Goal: Obtain resource: Download file/media

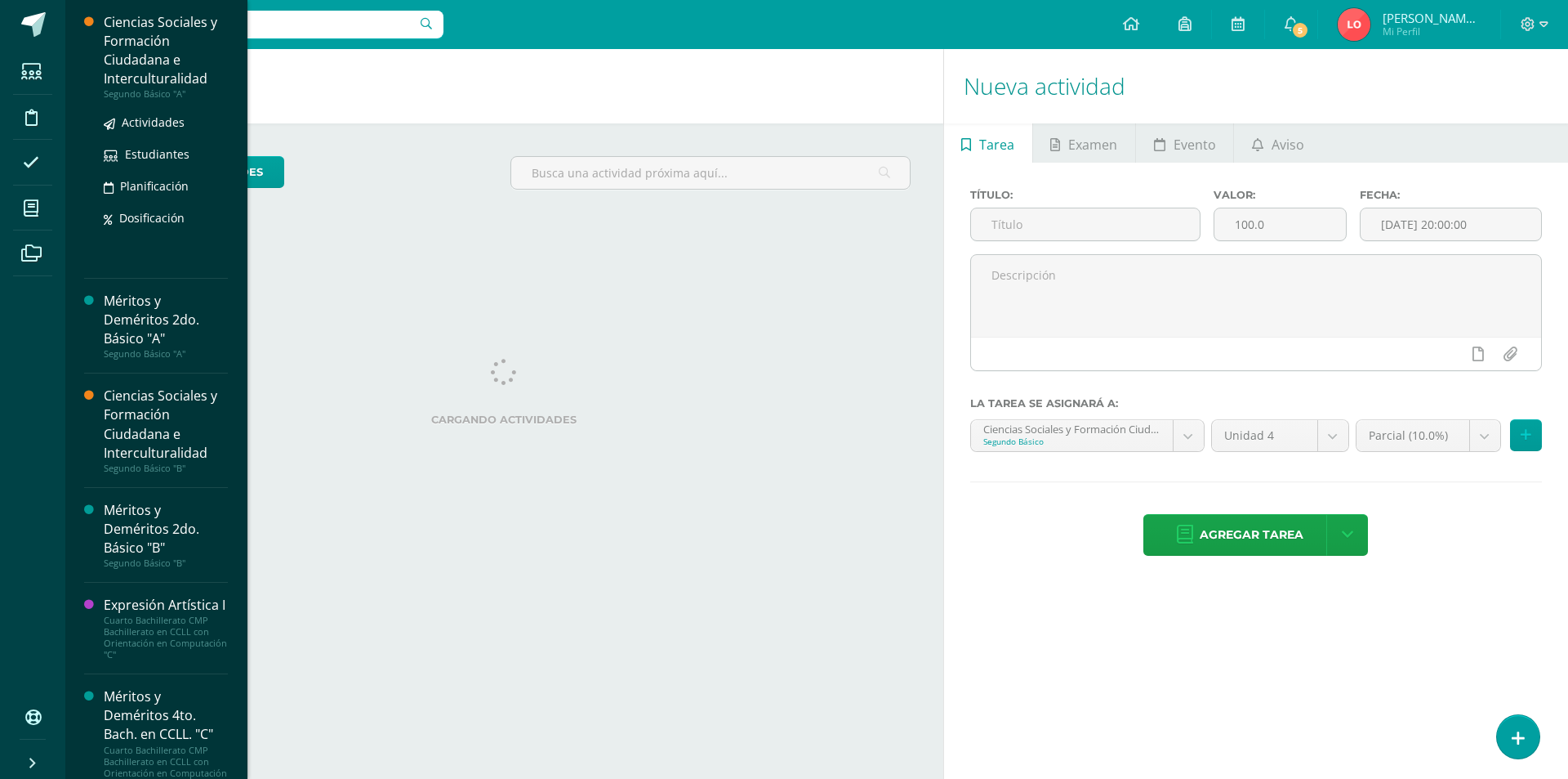
click at [159, 44] on div "Ciencias Sociales y Formación Ciudadana e Interculturalidad" at bounding box center [166, 50] width 124 height 76
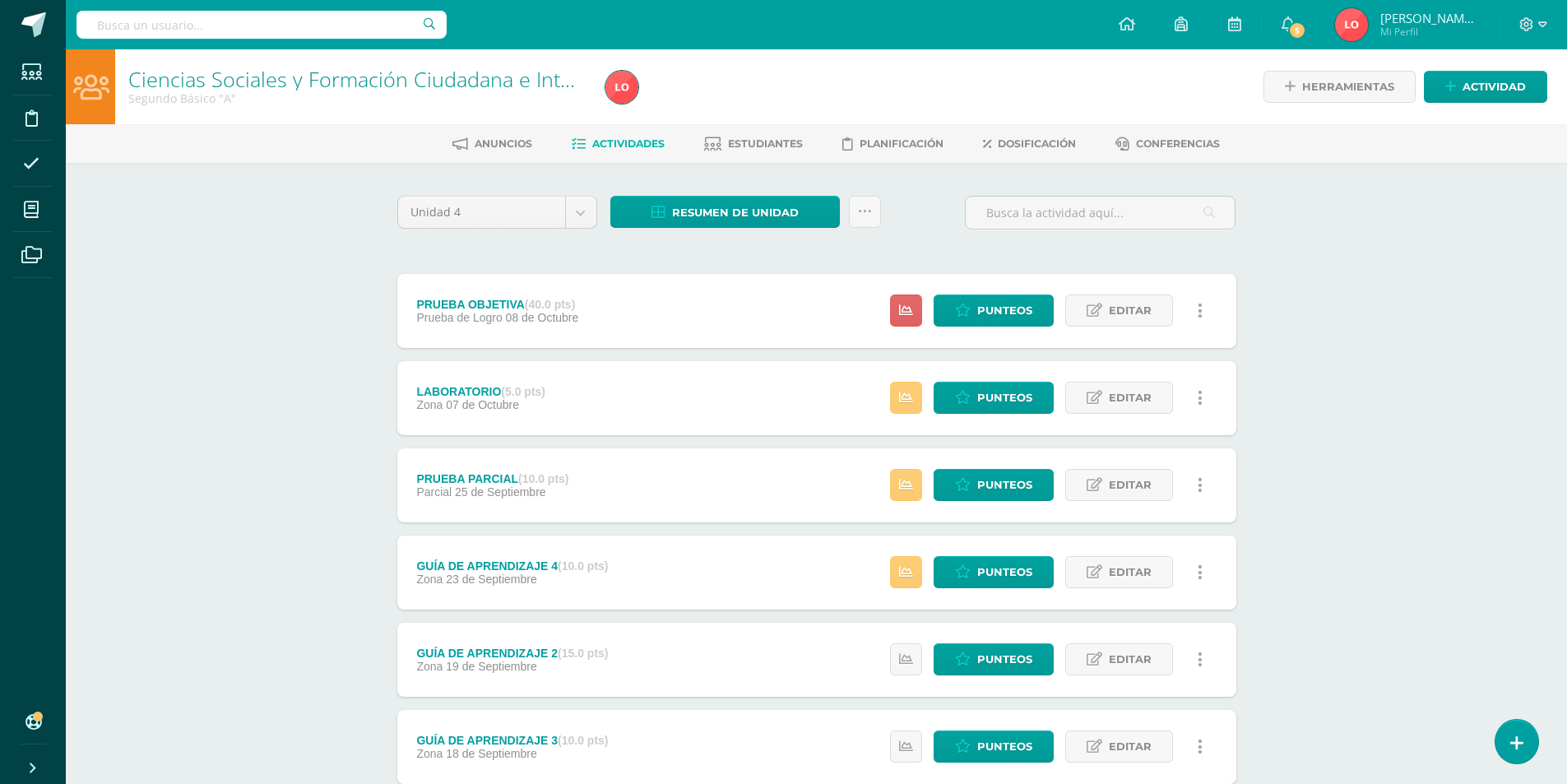
click at [718, 190] on div "Unidad 4 Unidad 1 Unidad 2 Unidad 3 Unidad 4 Resumen de unidad Descargar como H…" at bounding box center [816, 571] width 905 height 818
click at [705, 215] on span "Resumen de unidad" at bounding box center [735, 213] width 127 height 31
click at [700, 129] on link "Descargar como PDF" at bounding box center [725, 131] width 175 height 26
click at [775, 107] on link "Descargar como HTML" at bounding box center [725, 106] width 175 height 26
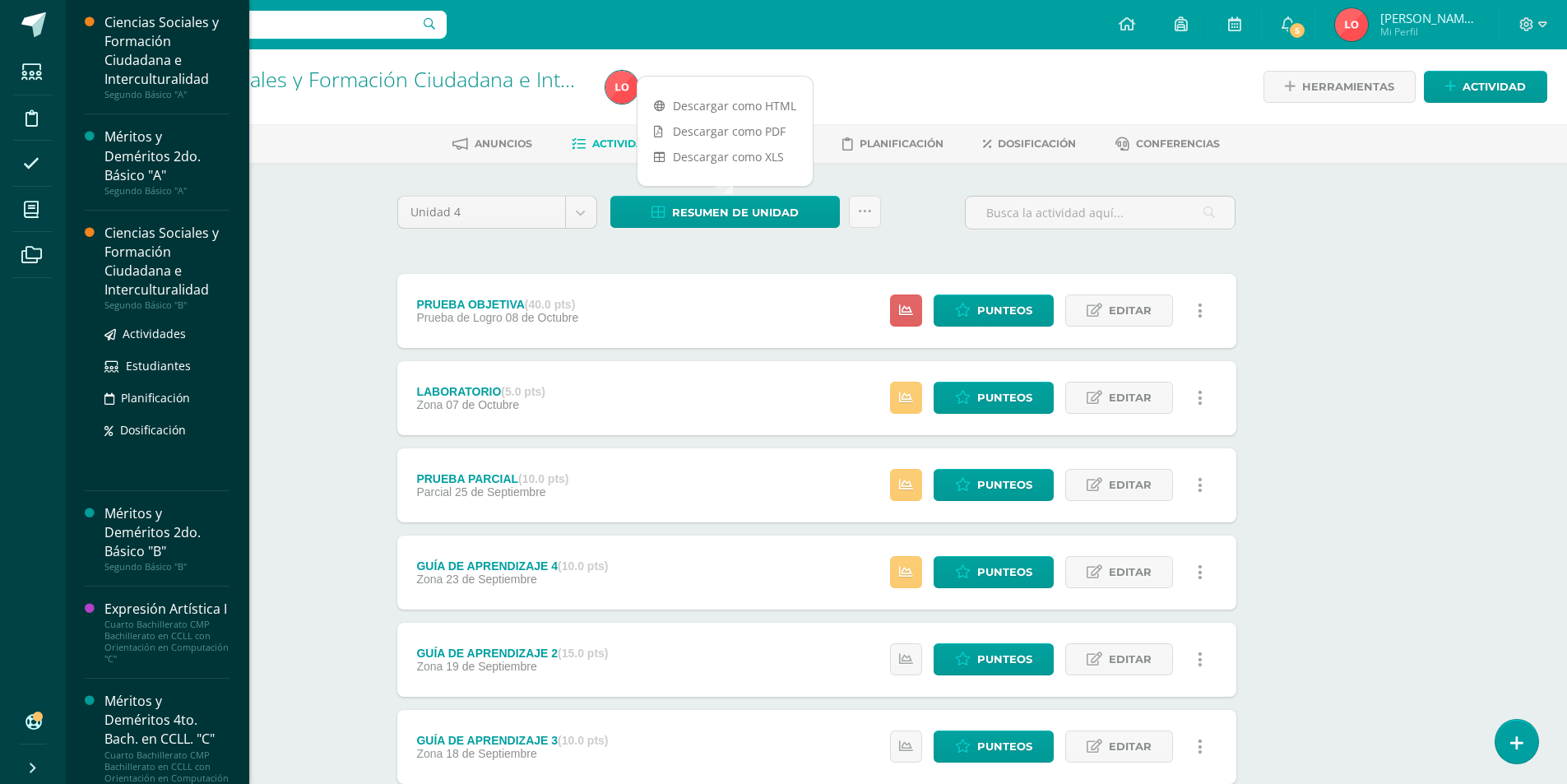
click at [158, 274] on div "Ciencias Sociales y Formación Ciudadana e Interculturalidad" at bounding box center [167, 261] width 125 height 76
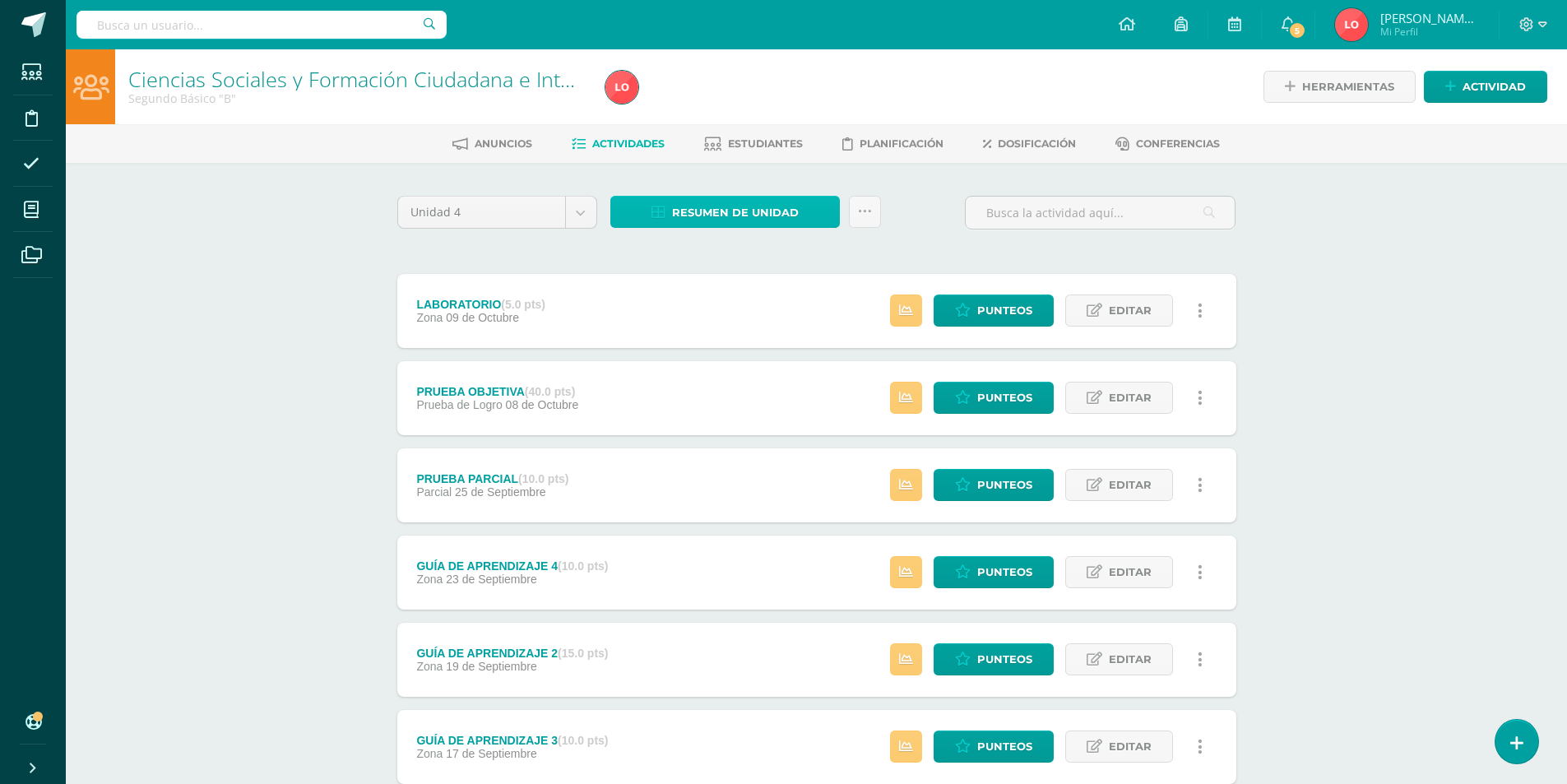
click at [777, 217] on span "Resumen de unidad" at bounding box center [735, 213] width 127 height 31
click at [775, 105] on link "Descargar como HTML" at bounding box center [725, 106] width 175 height 26
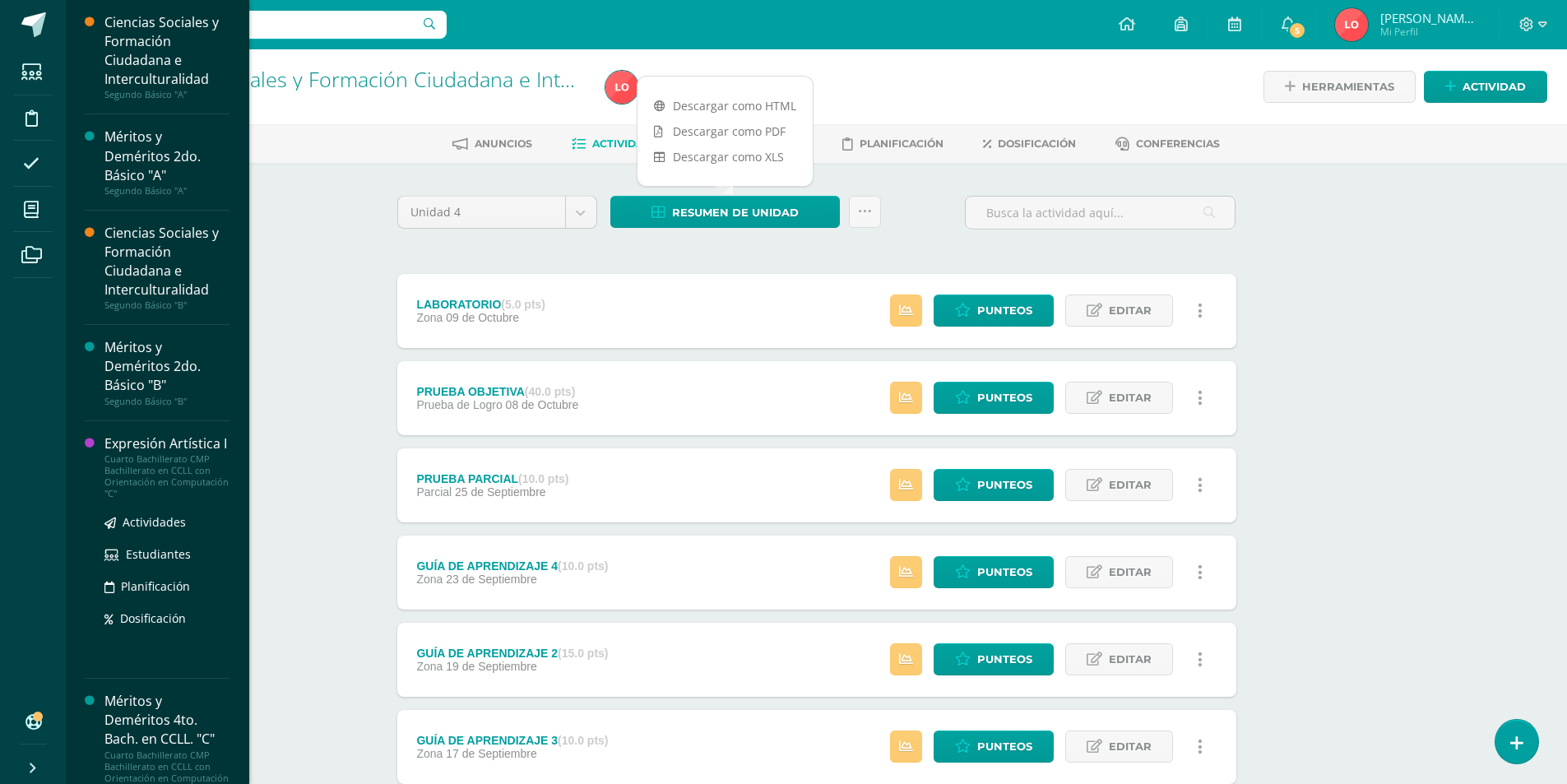
click at [164, 448] on div "Expresión Artística I" at bounding box center [167, 443] width 125 height 19
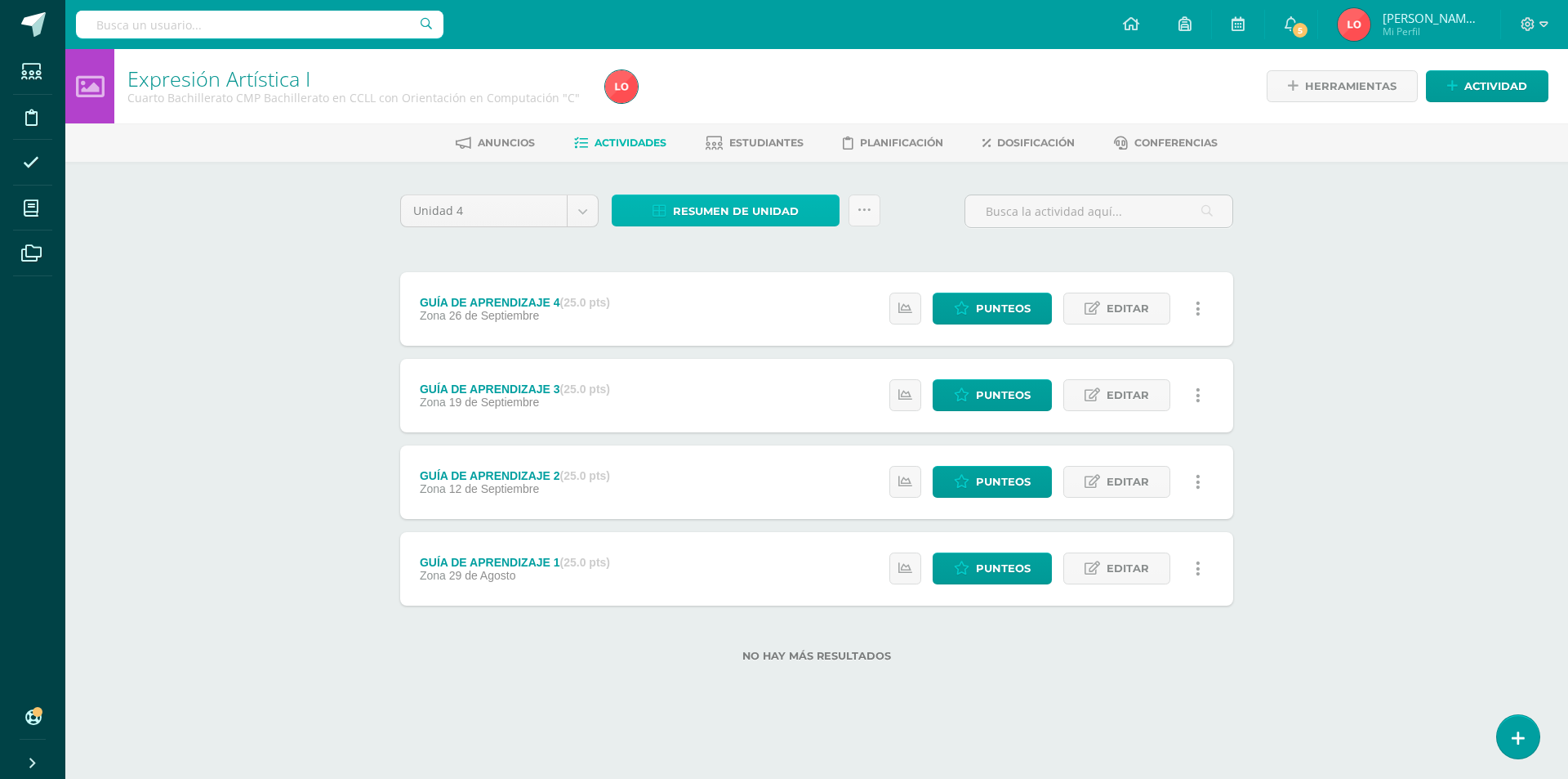
click at [751, 219] on span "Resumen de unidad" at bounding box center [735, 211] width 126 height 30
click at [761, 108] on link "Descargar como HTML" at bounding box center [725, 105] width 174 height 26
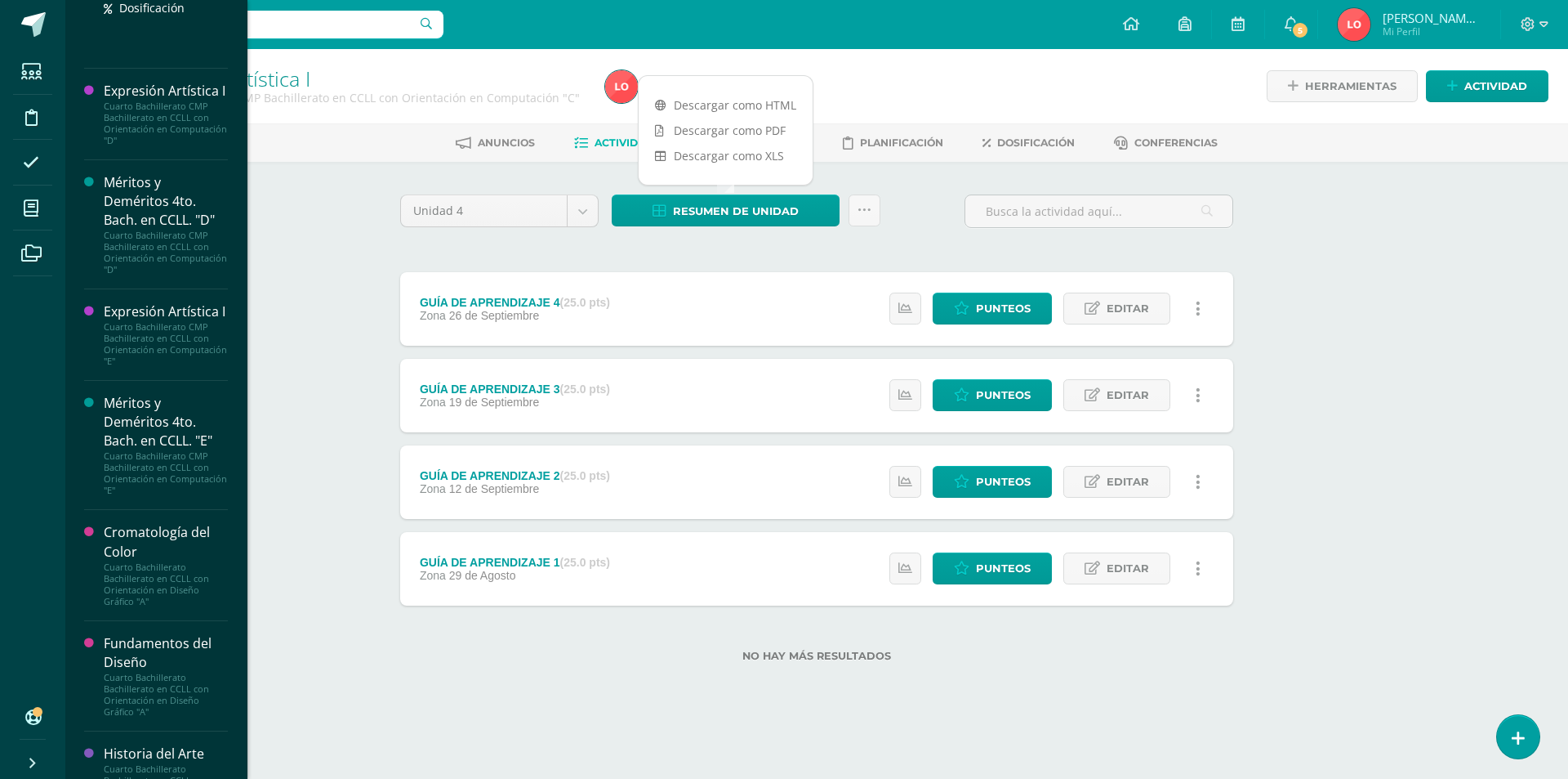
scroll to position [572, 0]
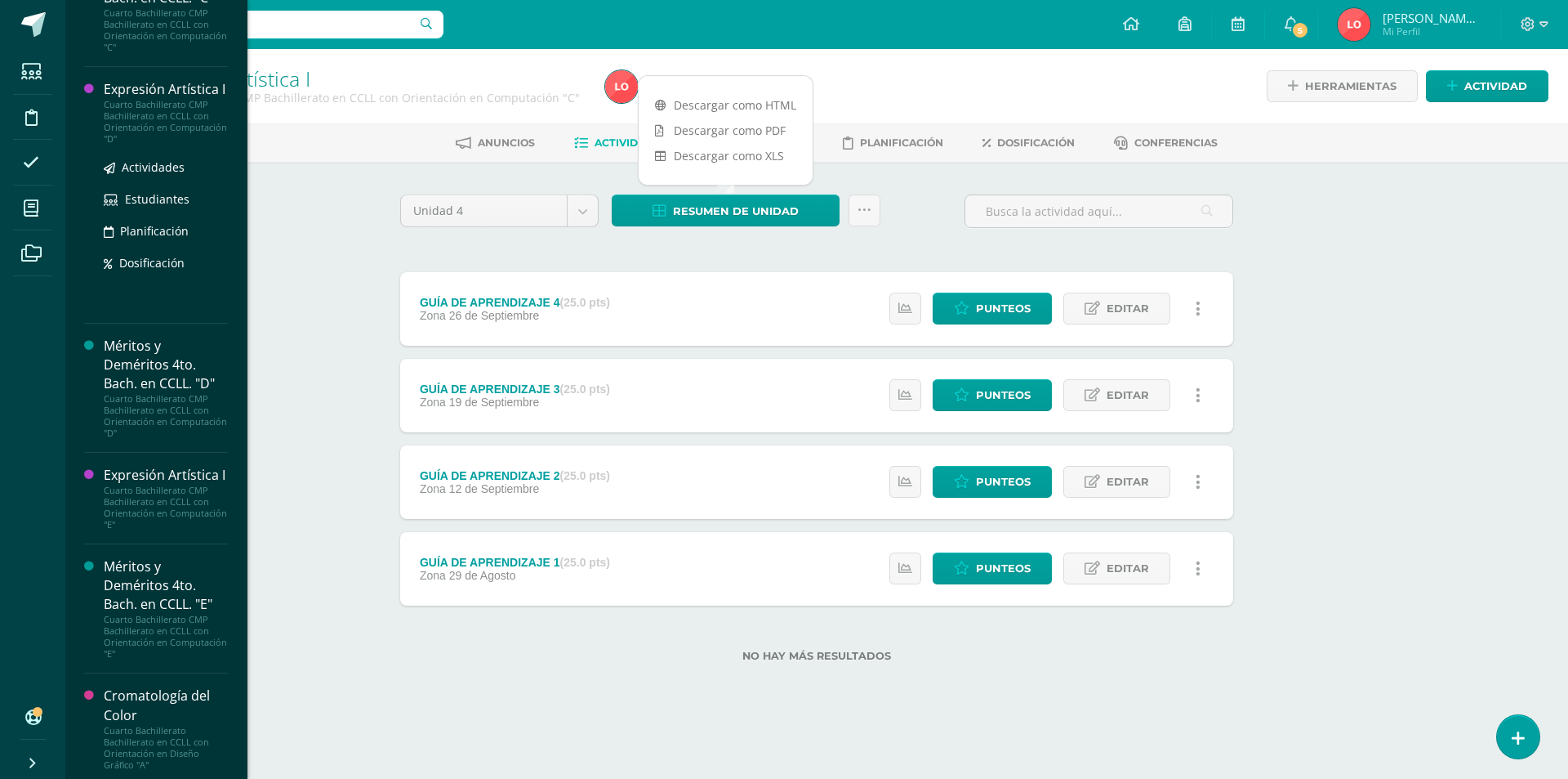
click at [156, 99] on div "Expresión Artística I" at bounding box center [166, 89] width 124 height 19
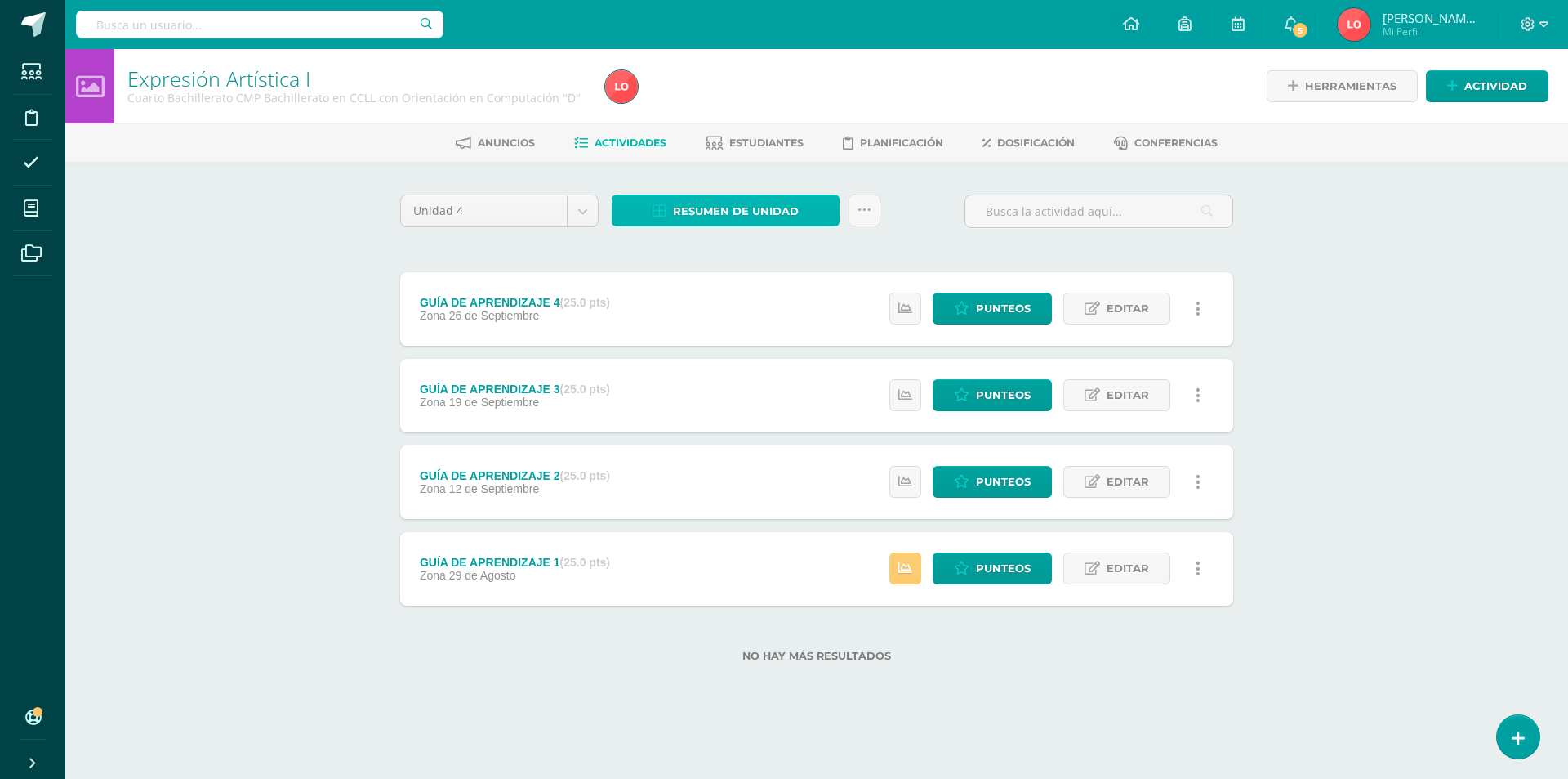
click at [764, 215] on span "Resumen de unidad" at bounding box center [735, 211] width 126 height 30
click at [774, 107] on link "Descargar como HTML" at bounding box center [725, 105] width 174 height 26
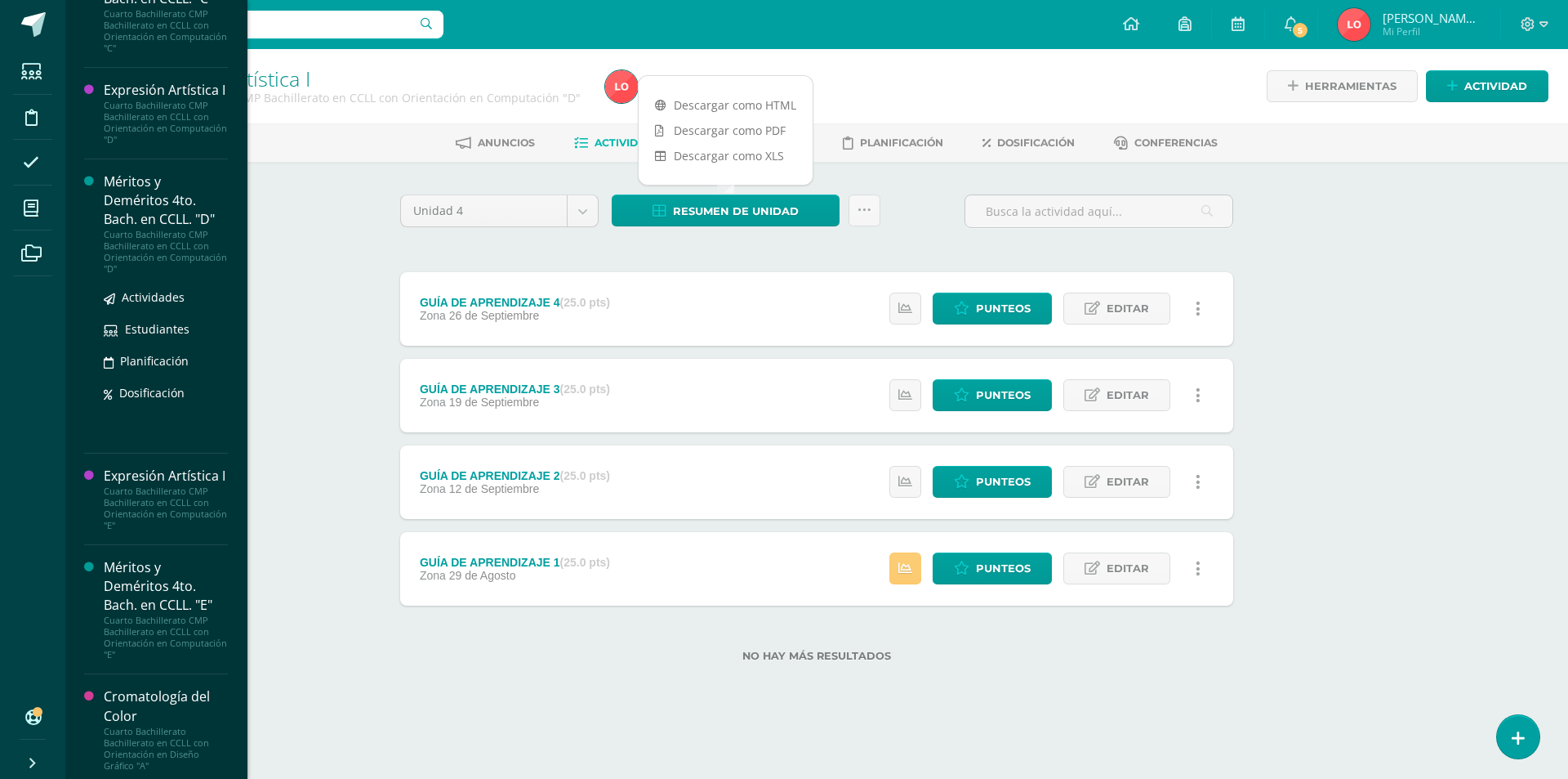
scroll to position [816, 0]
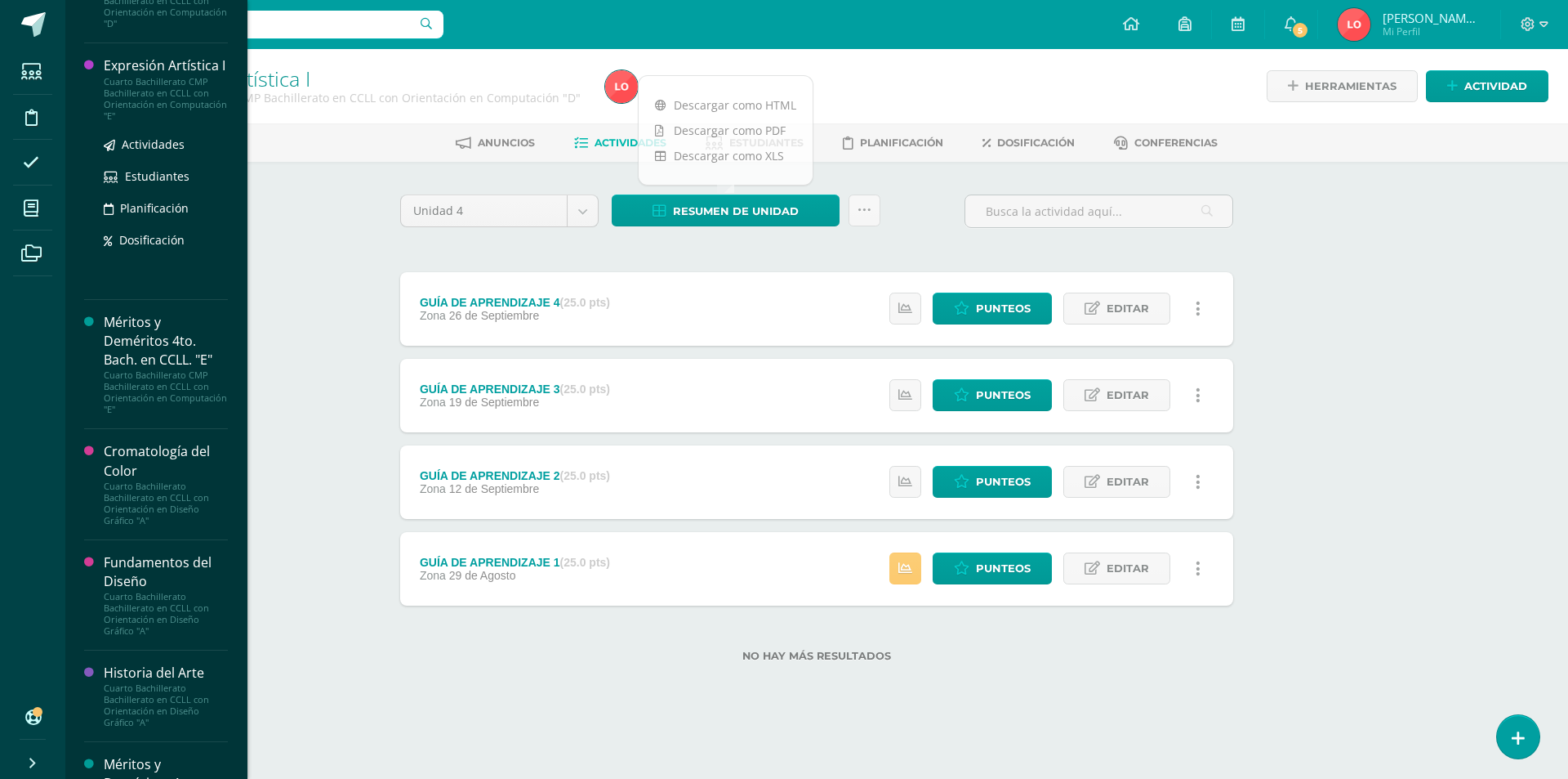
click at [161, 76] on div "Expresión Artística I" at bounding box center [166, 65] width 124 height 19
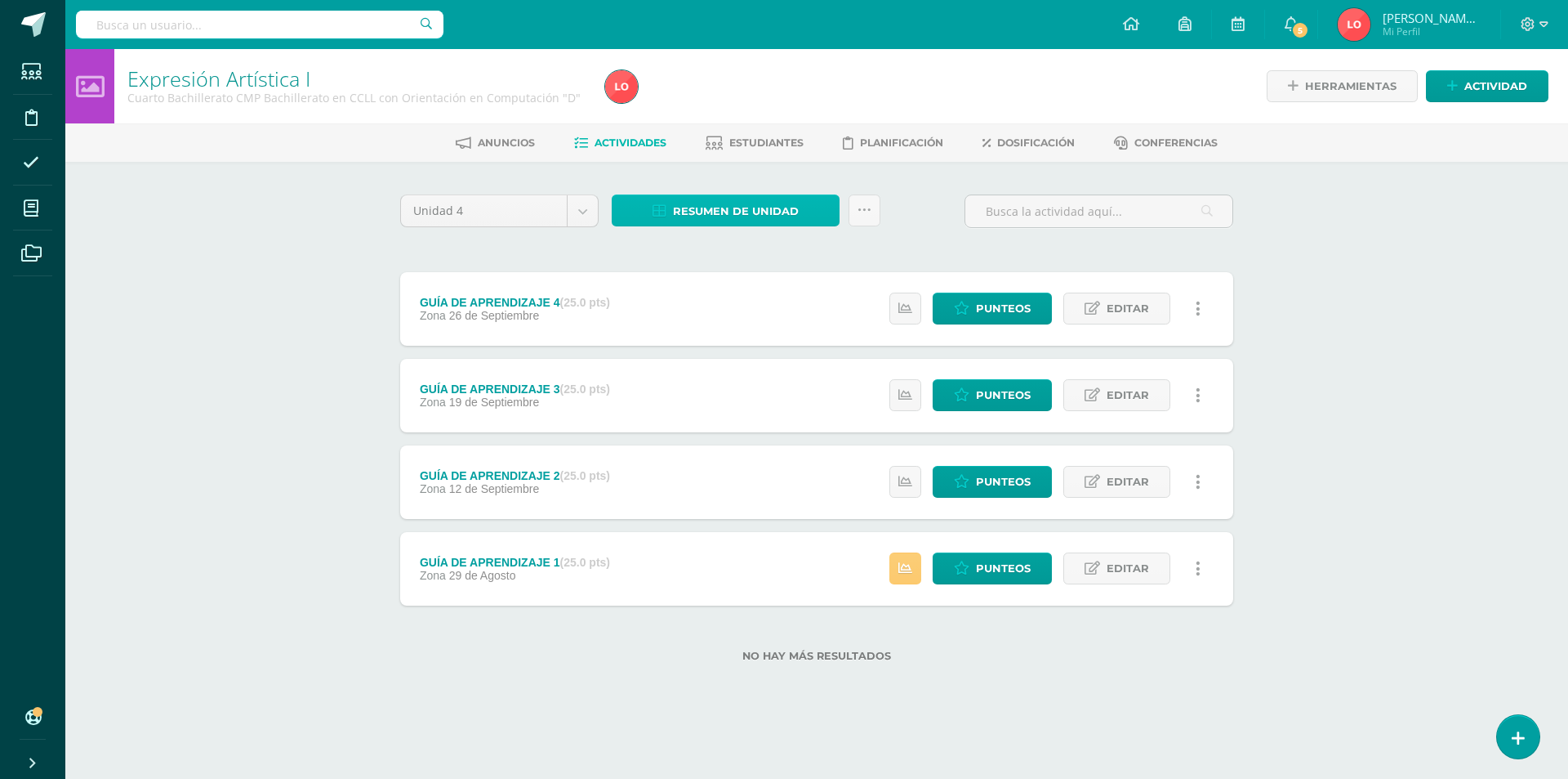
click at [805, 212] on link "Resumen de unidad" at bounding box center [726, 210] width 228 height 31
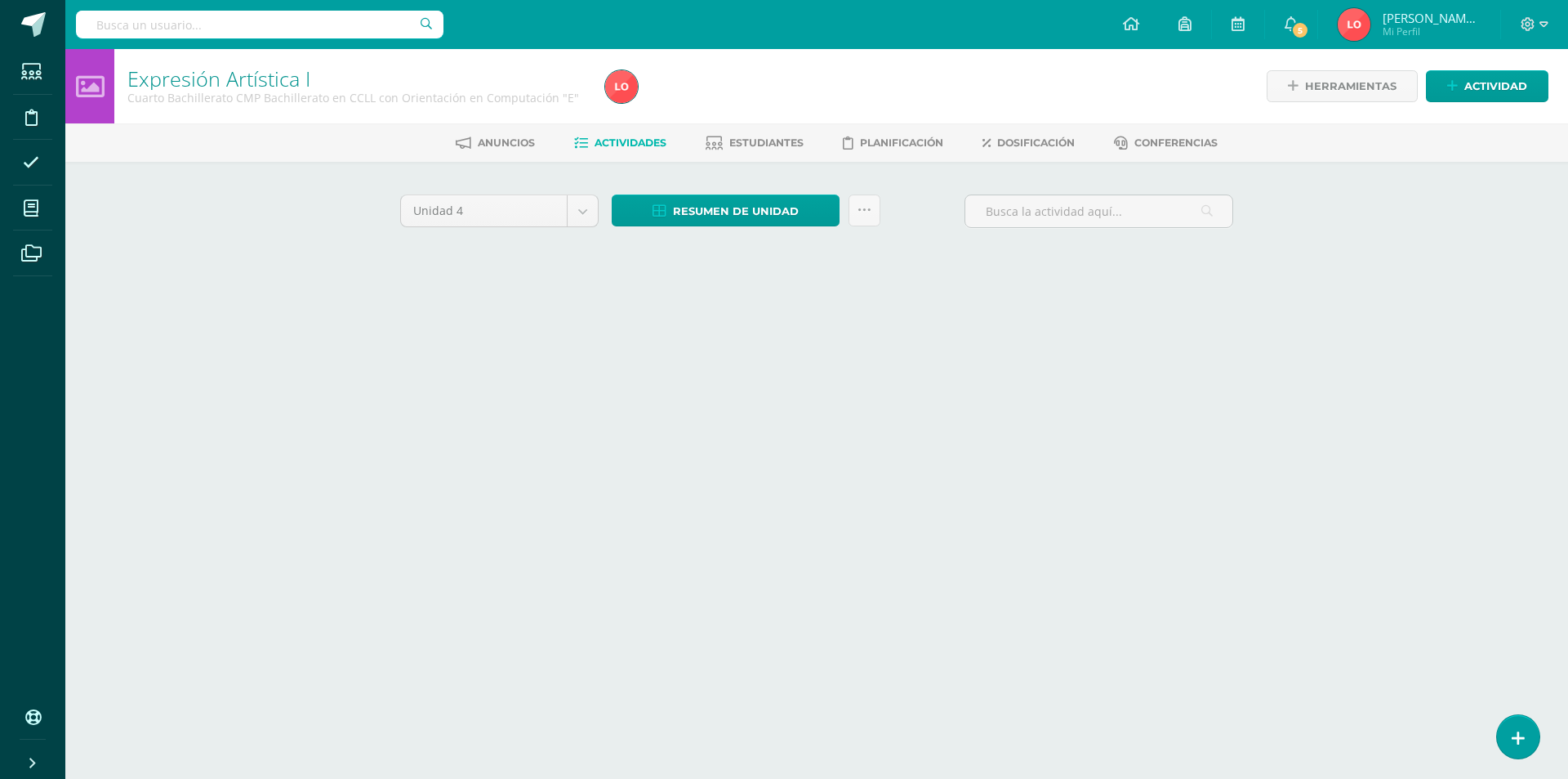
click at [772, 100] on div at bounding box center [840, 86] width 484 height 75
drag, startPoint x: 0, startPoint y: 0, endPoint x: 857, endPoint y: 124, distance: 865.9
click at [809, 109] on div at bounding box center [840, 86] width 484 height 75
click at [1305, 153] on ul "Anuncios Actividades Estudiantes Planificación Dosificación Conferencias" at bounding box center [836, 141] width 1502 height 27
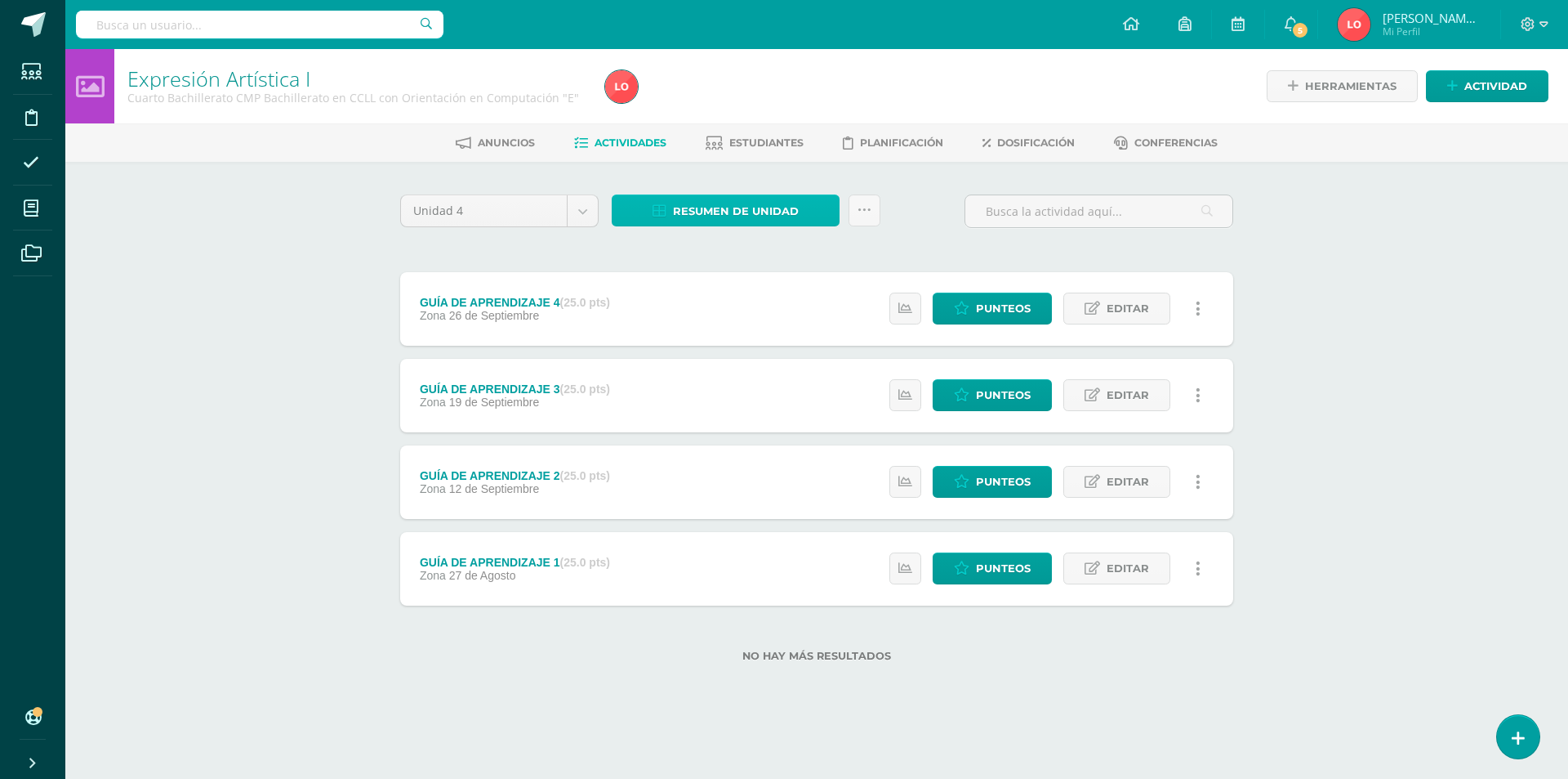
click at [719, 214] on span "Resumen de unidad" at bounding box center [735, 211] width 126 height 30
click at [754, 104] on link "Descargar como HTML" at bounding box center [725, 105] width 174 height 26
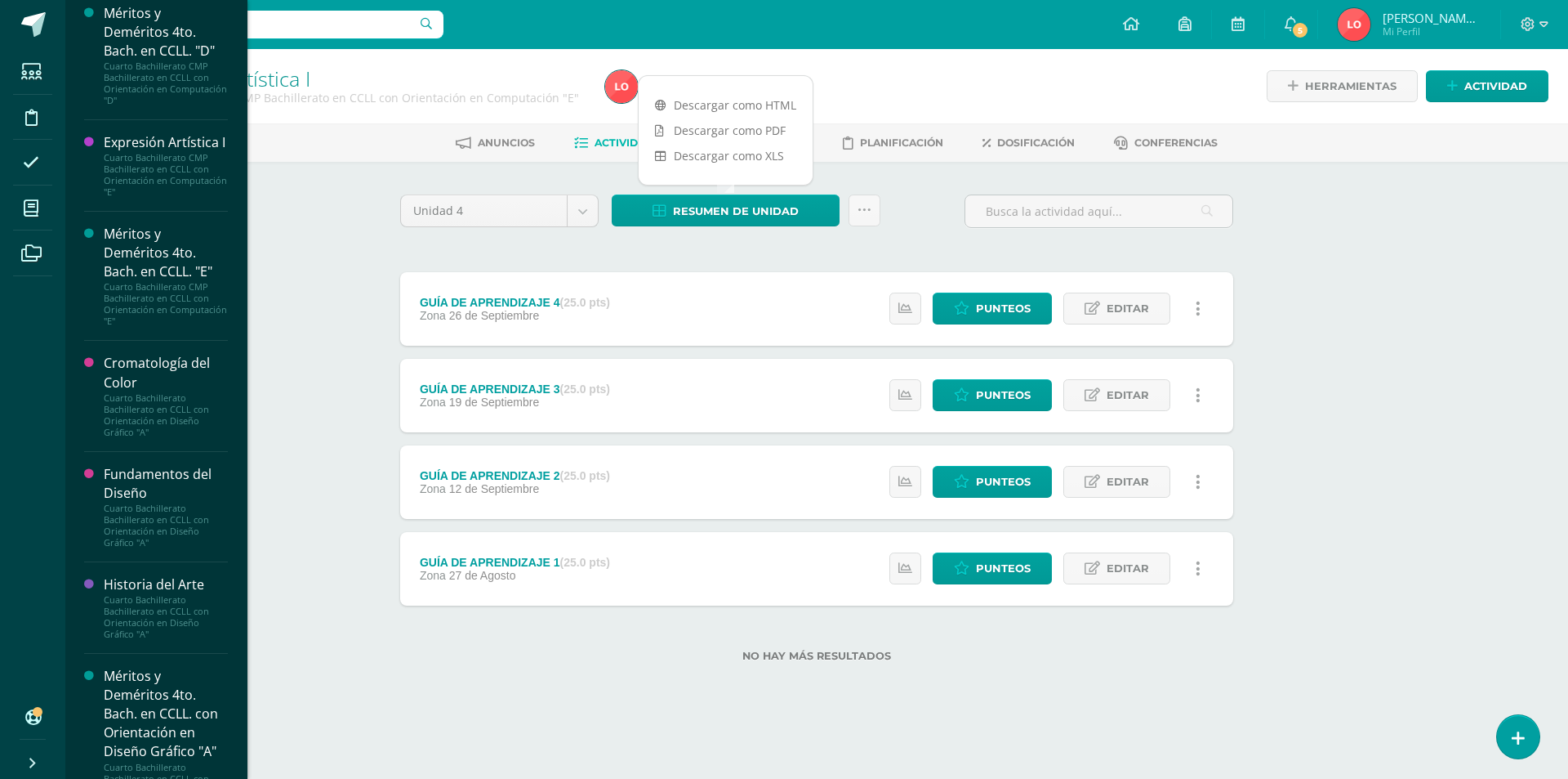
scroll to position [897, 0]
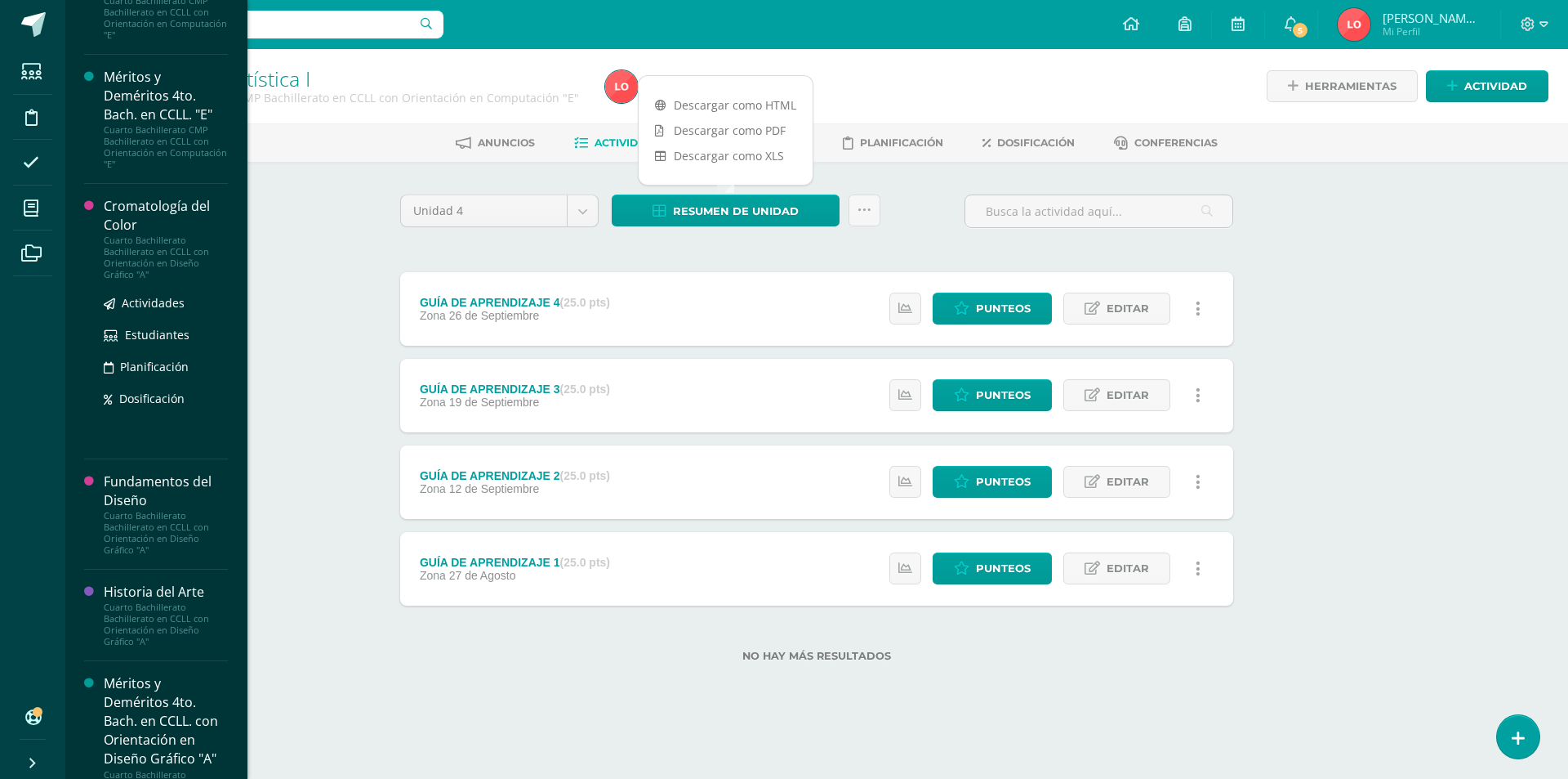
click at [148, 235] on div "Cromatología del Color" at bounding box center [166, 215] width 124 height 37
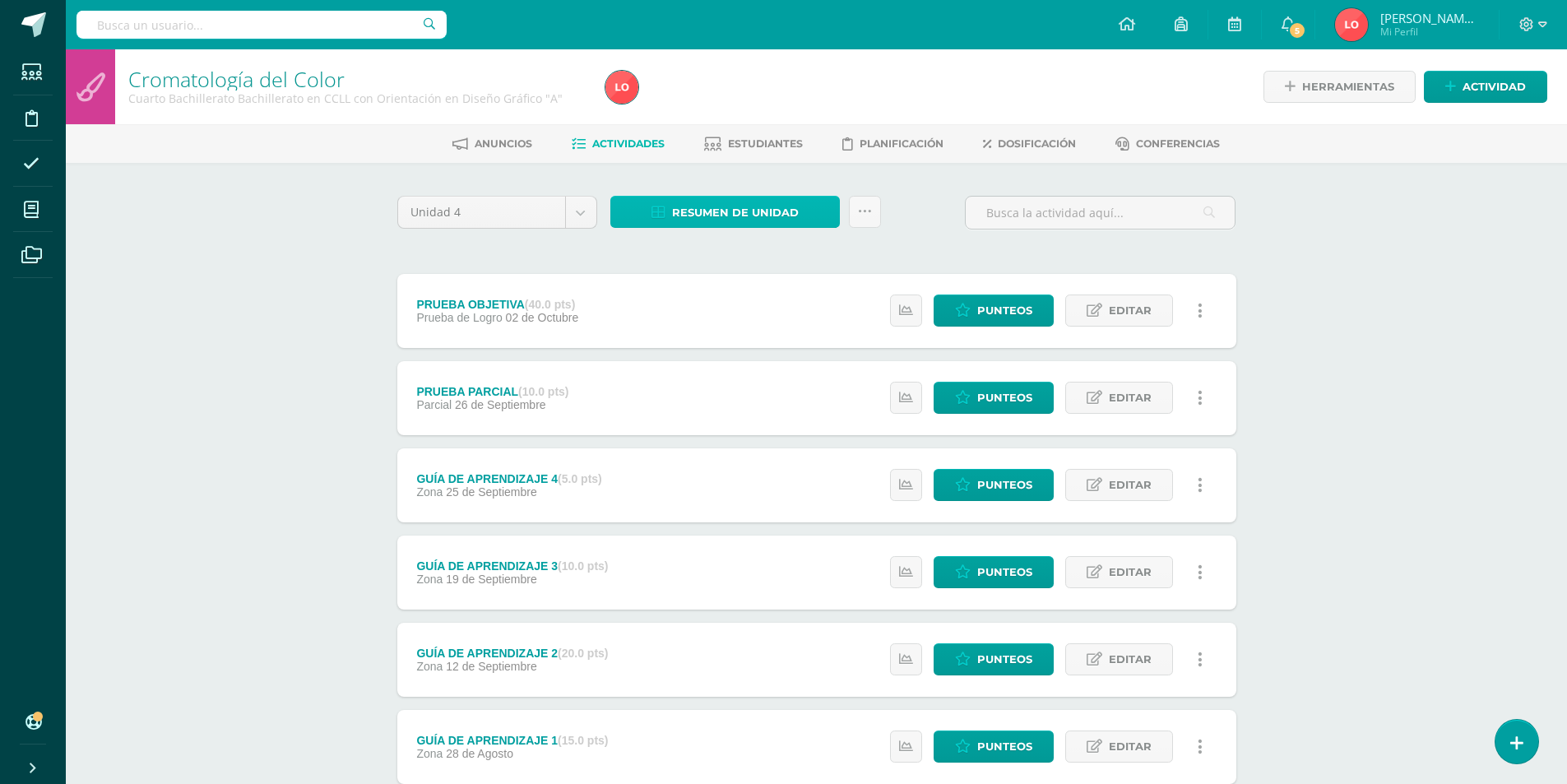
click at [709, 219] on span "Resumen de unidad" at bounding box center [735, 213] width 127 height 31
click at [728, 106] on link "Descargar como HTML" at bounding box center [725, 106] width 175 height 26
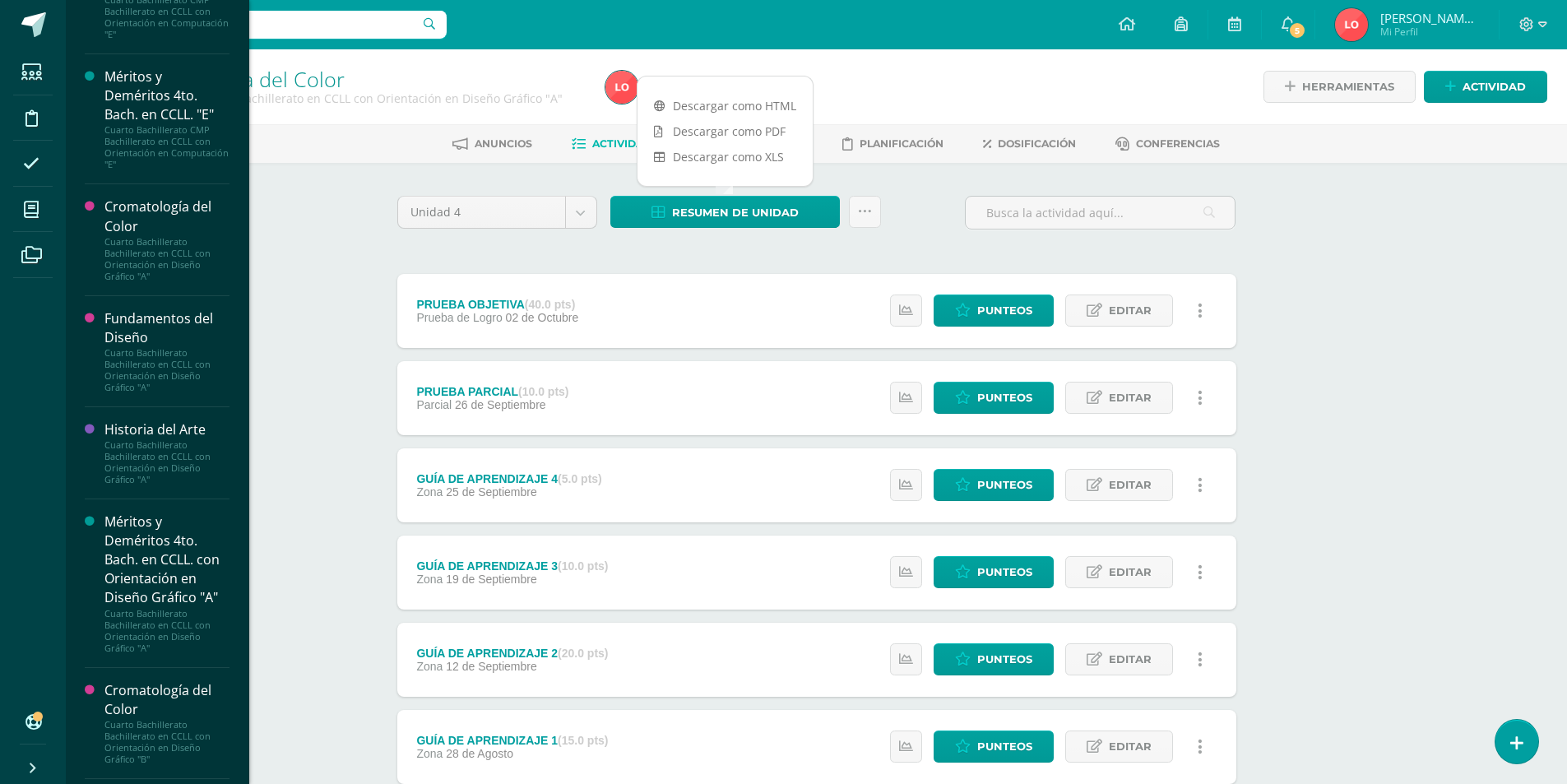
scroll to position [903, 0]
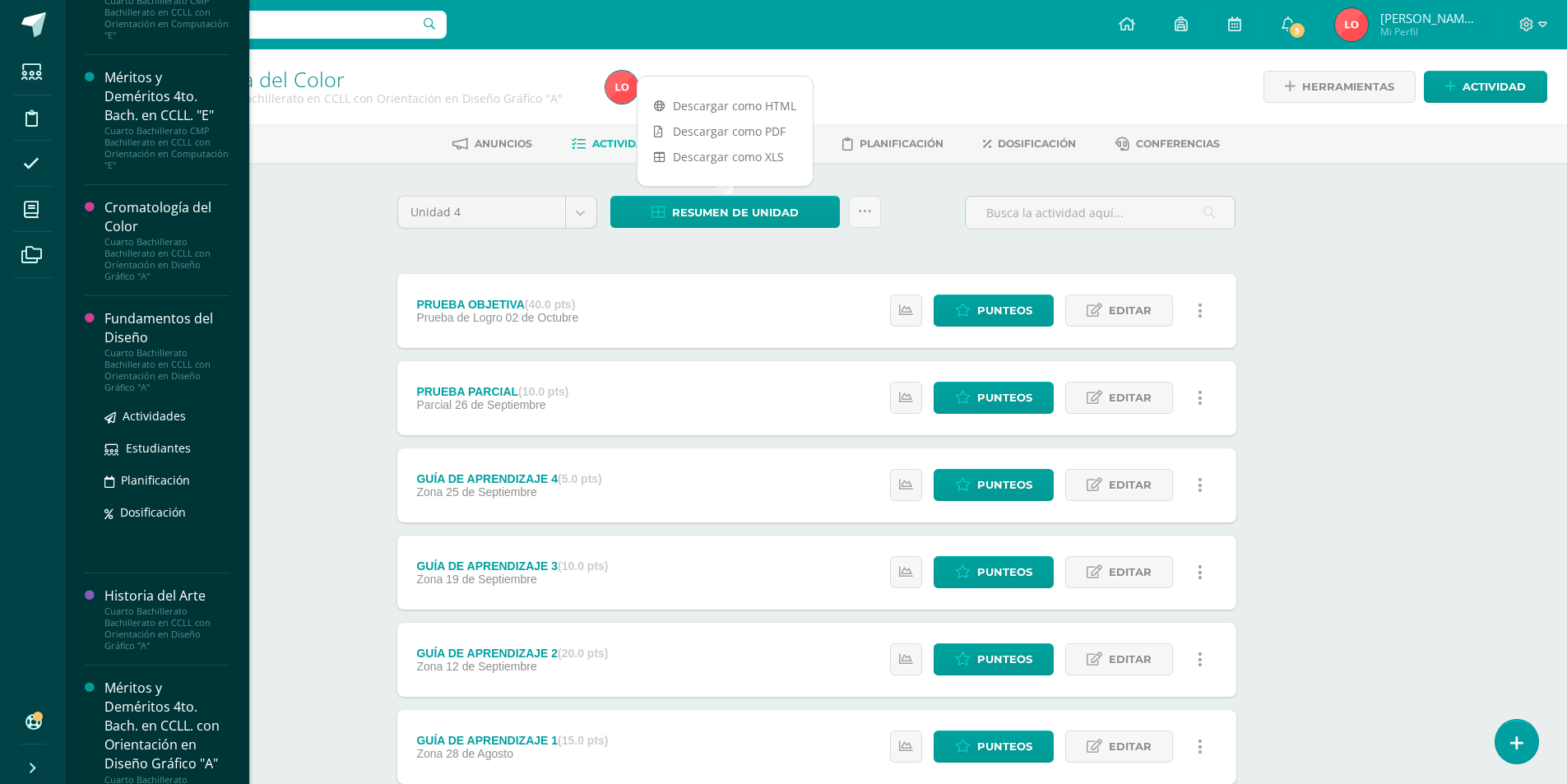
click at [146, 393] on div "Cuarto Bachillerato Bachillerato en CCLL con Orientación en Diseño Gráfico "A"" at bounding box center [167, 370] width 125 height 46
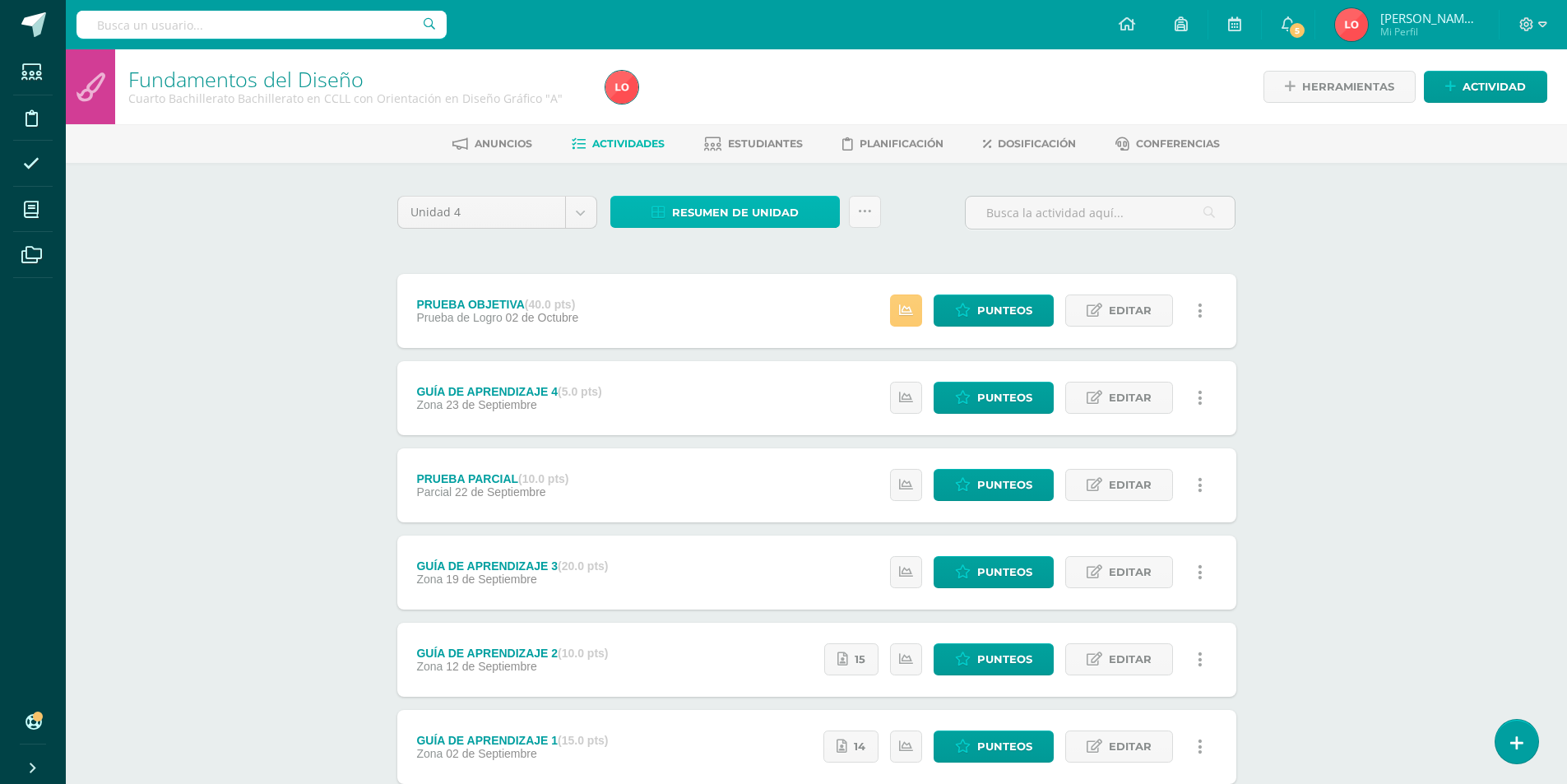
click at [683, 203] on span "Resumen de unidad" at bounding box center [735, 213] width 127 height 31
click at [743, 112] on link "Descargar como HTML" at bounding box center [725, 106] width 175 height 26
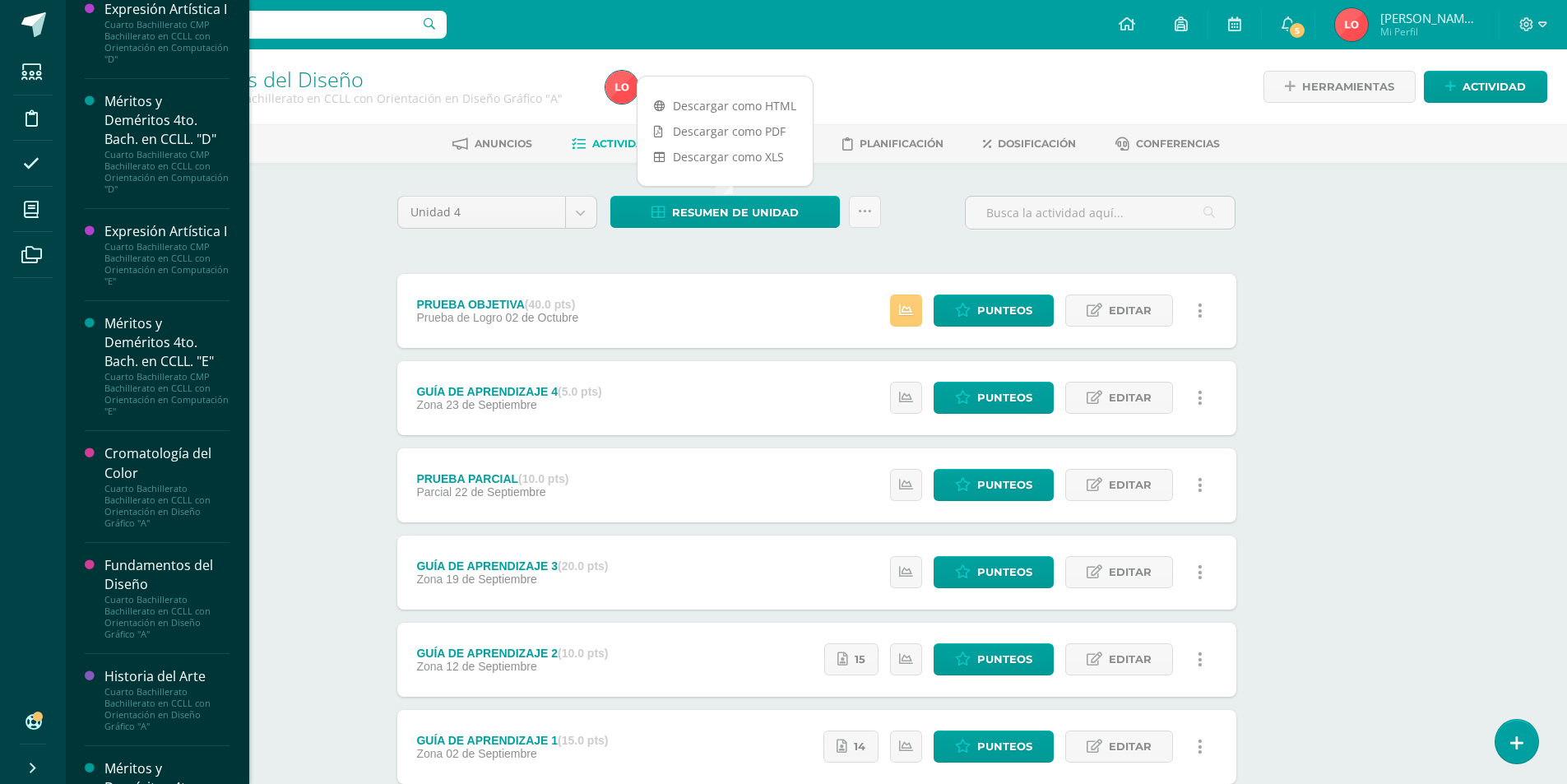
scroll to position [1151, 0]
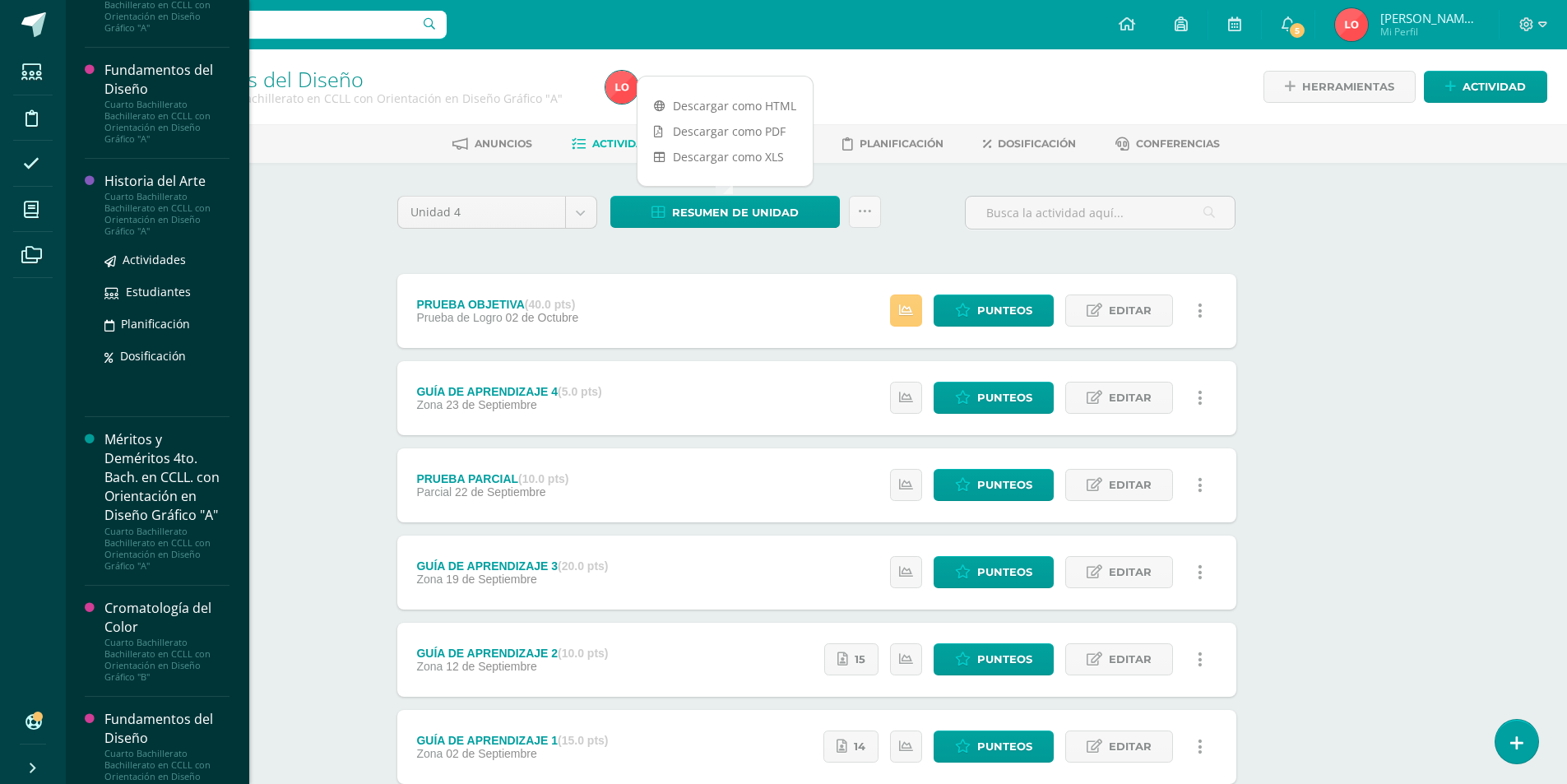
click at [173, 191] on div "Historia del Arte" at bounding box center [167, 181] width 125 height 19
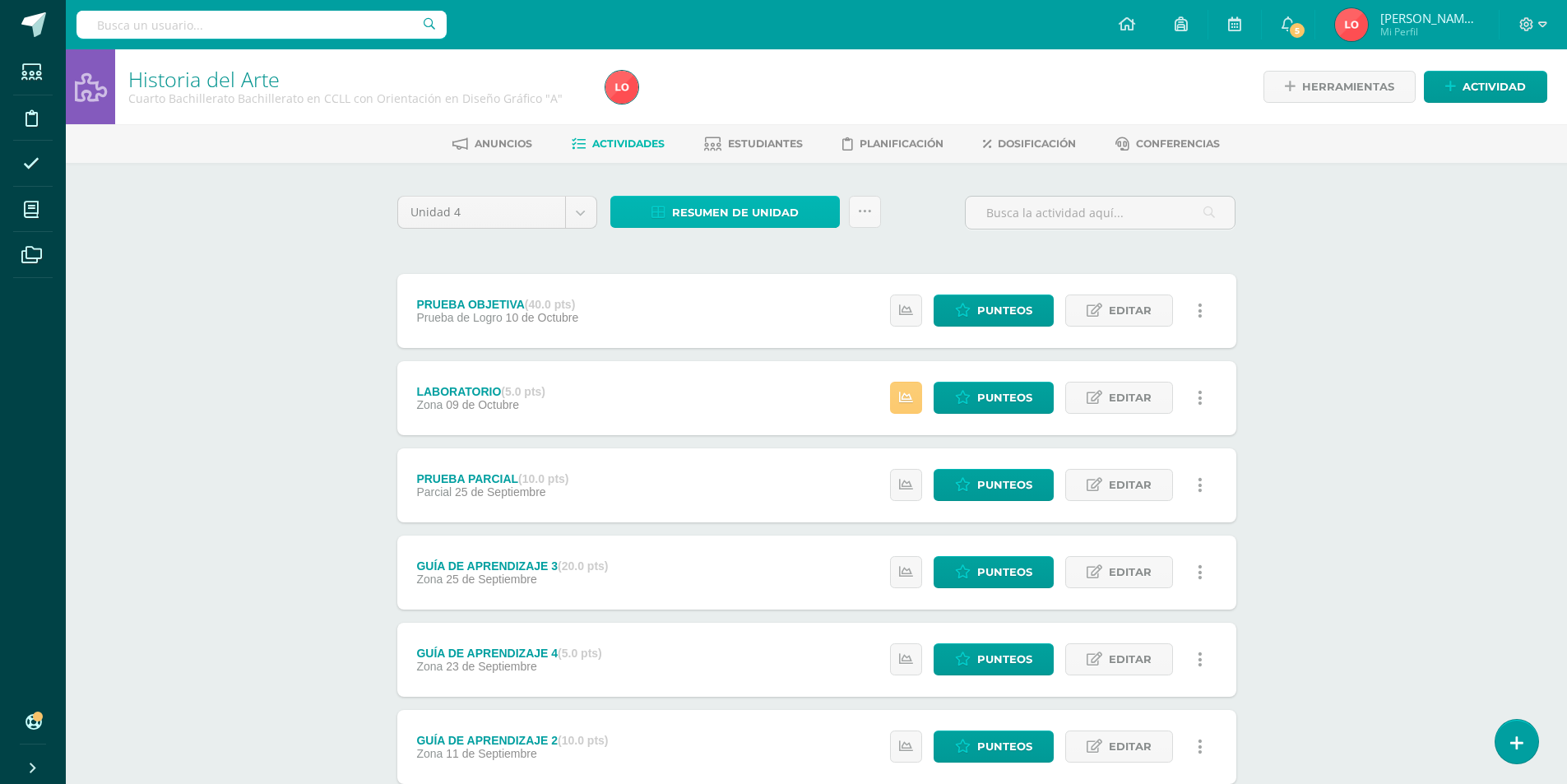
click at [788, 218] on span "Resumen de unidad" at bounding box center [735, 213] width 127 height 31
click at [780, 109] on link "Descargar como HTML" at bounding box center [725, 106] width 175 height 26
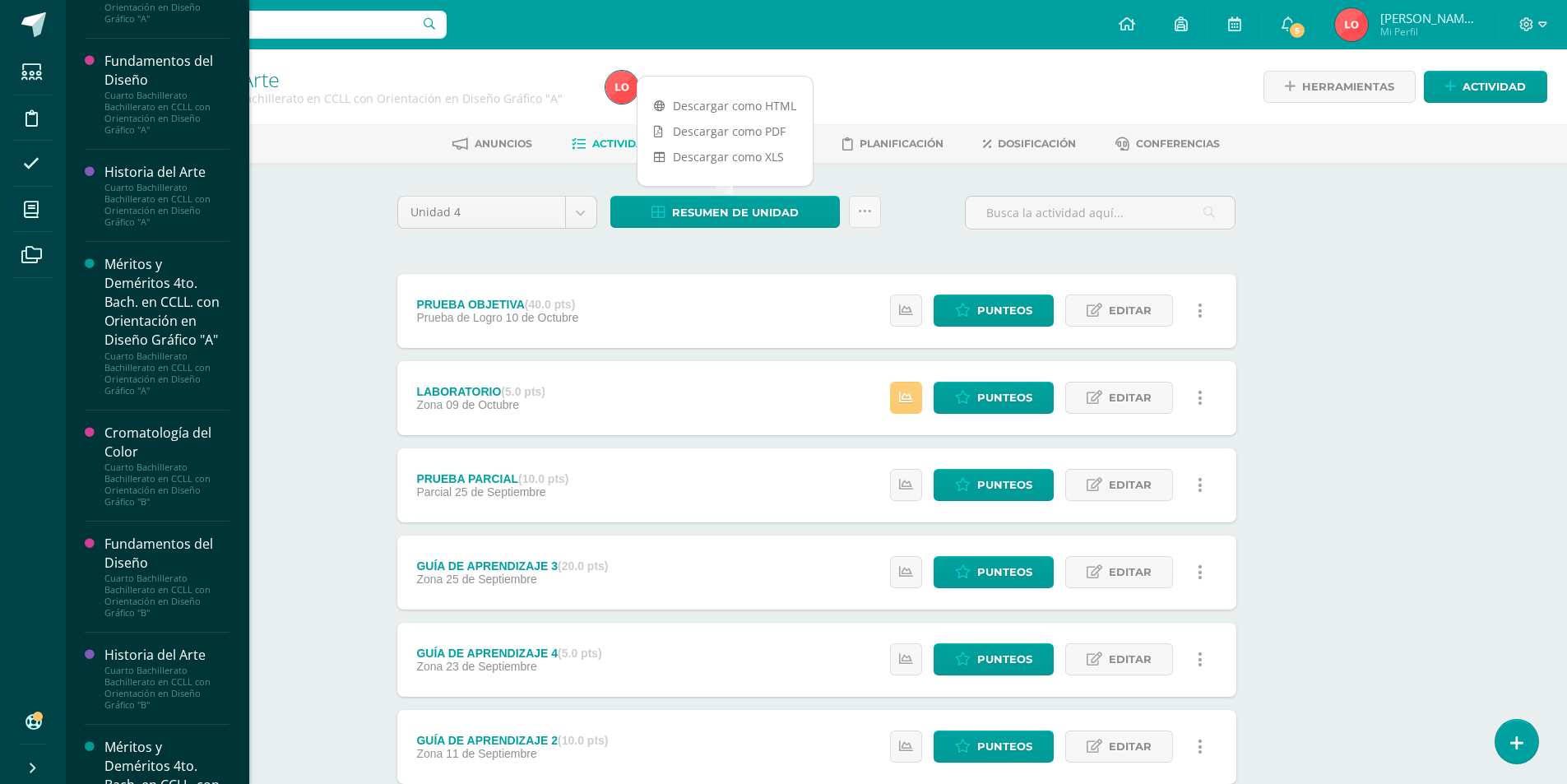
scroll to position [1473, 0]
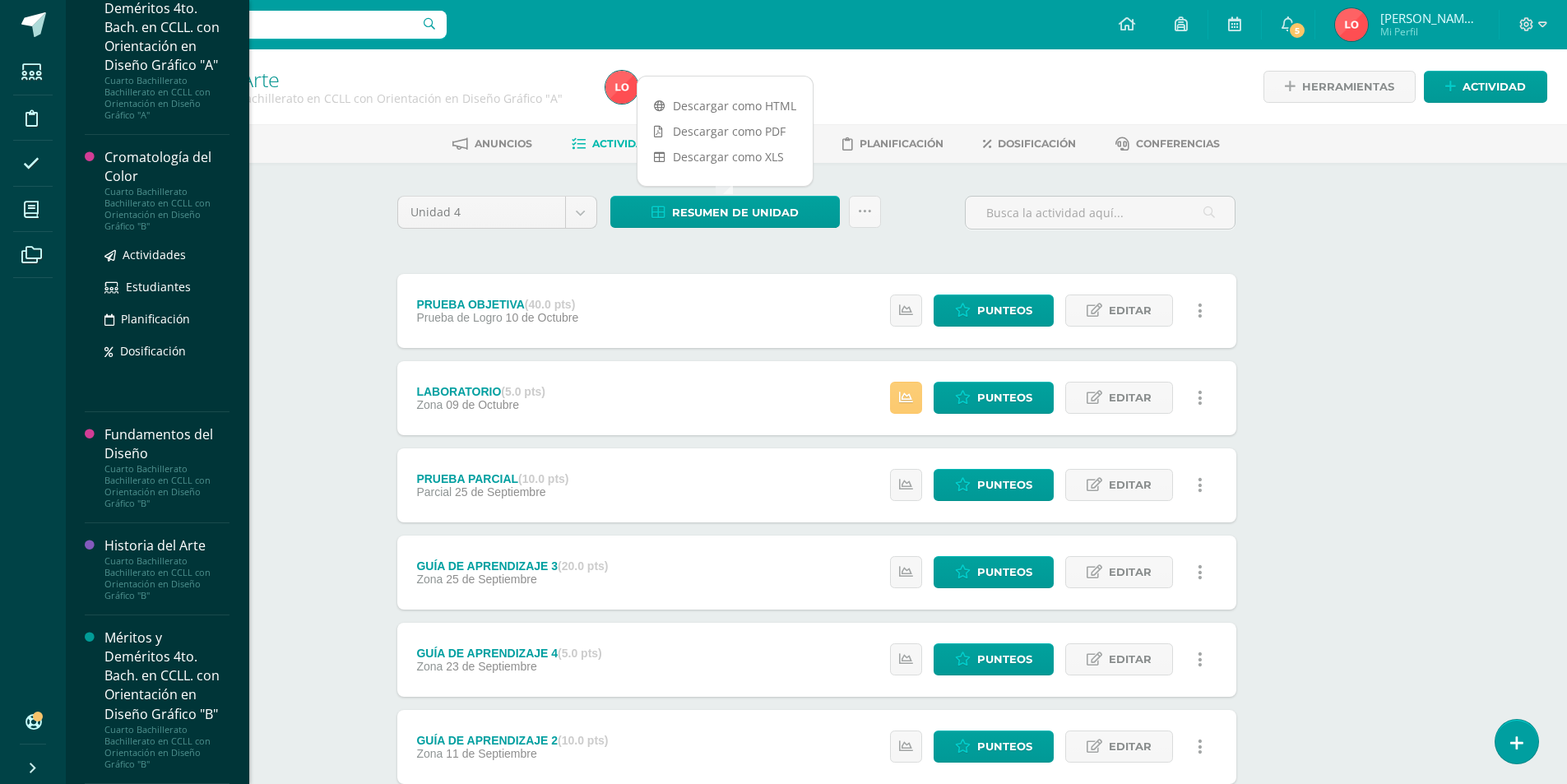
click at [160, 168] on div "Cromatología del Color" at bounding box center [167, 167] width 125 height 38
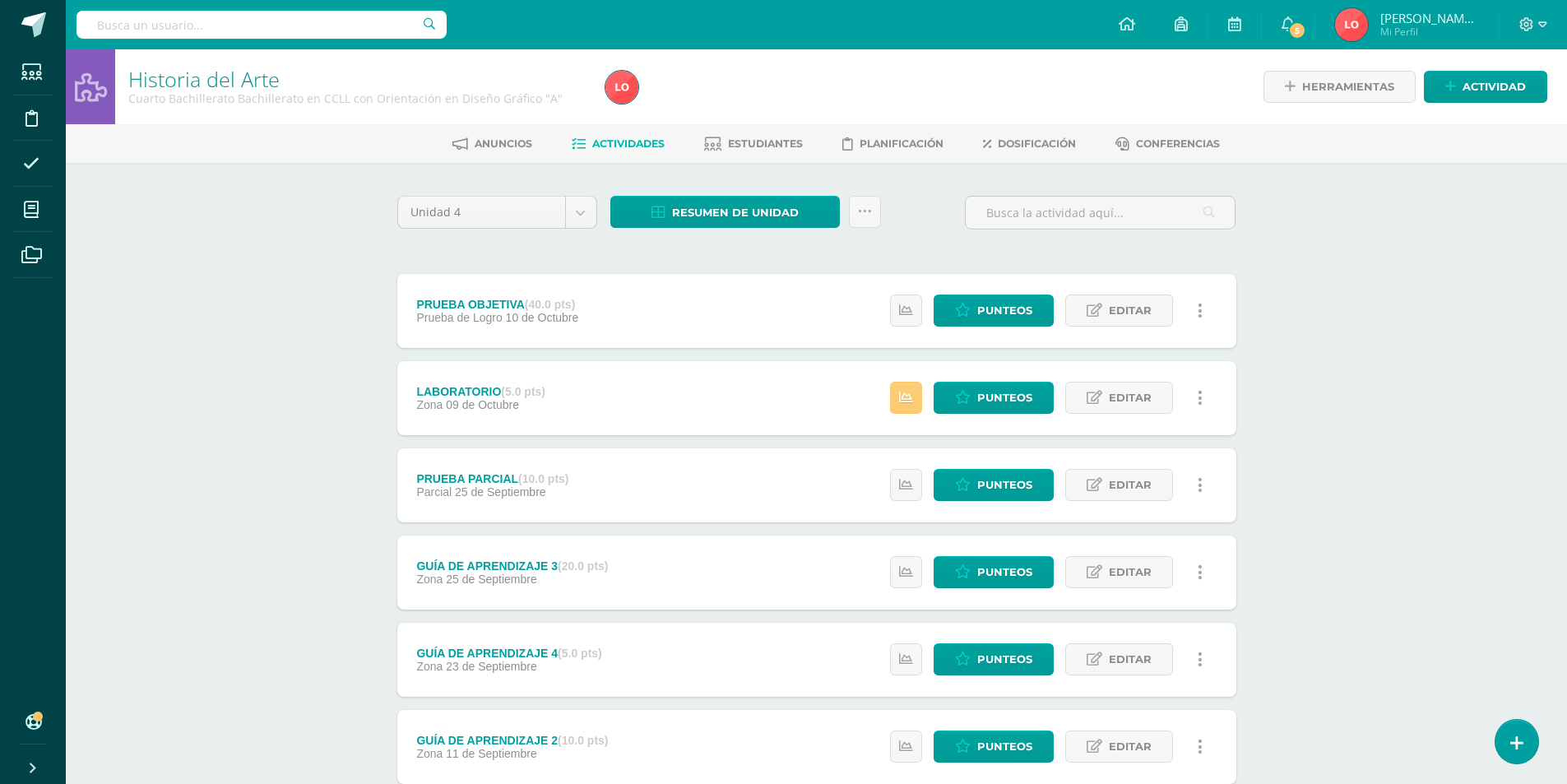
scroll to position [1326, 0]
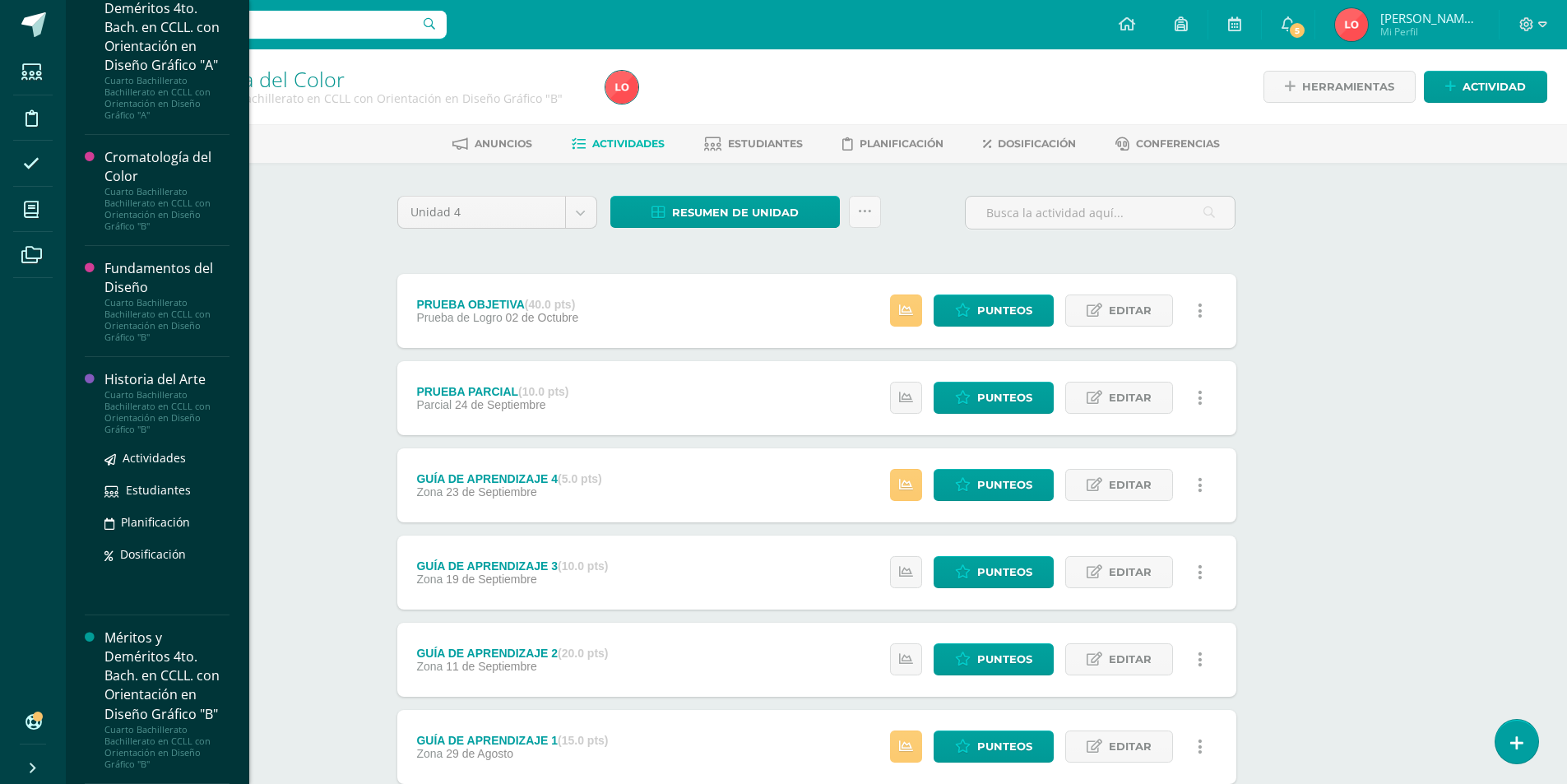
scroll to position [1492, 0]
click at [155, 383] on div "Historia del Arte" at bounding box center [167, 379] width 125 height 19
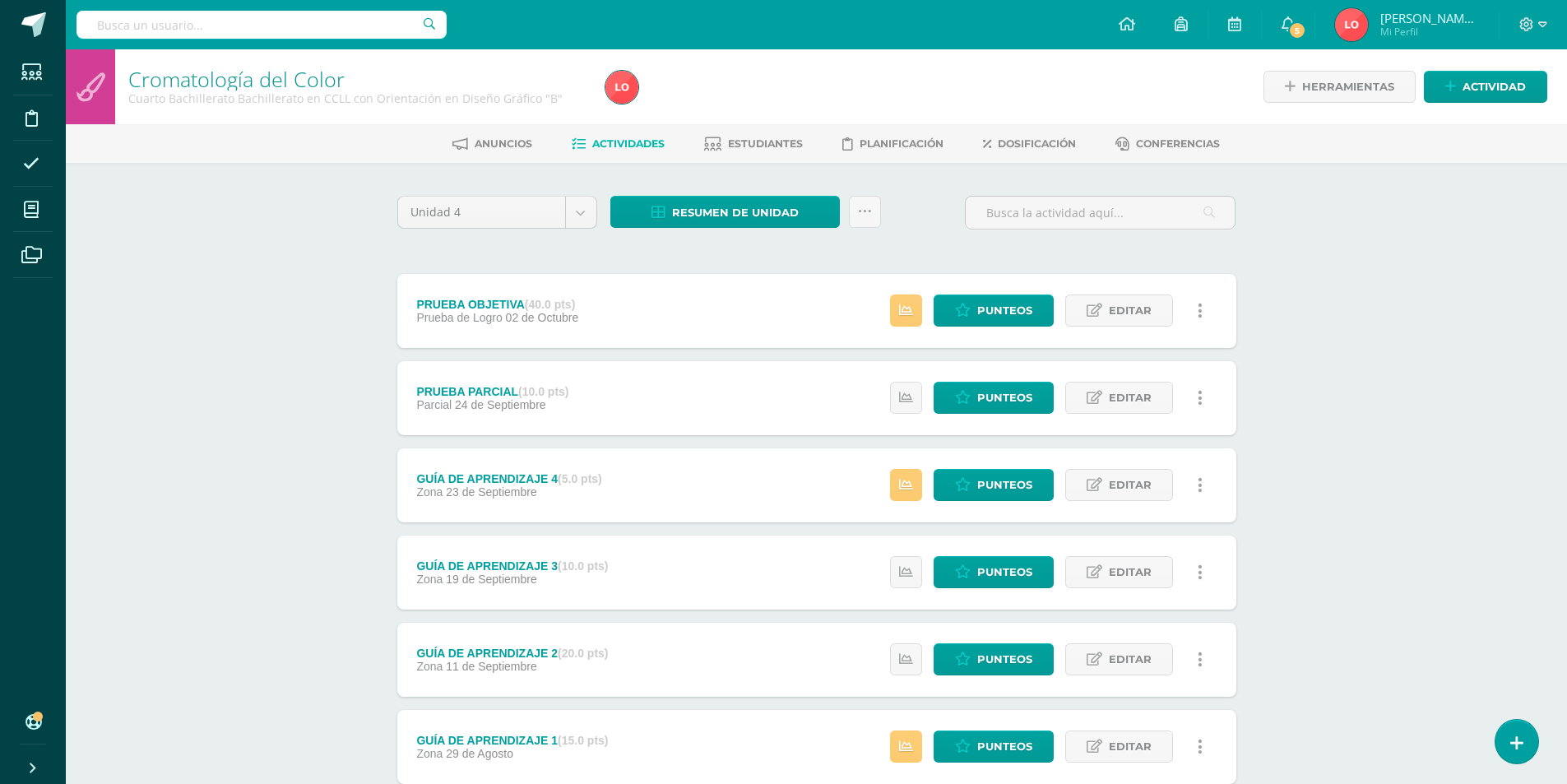
scroll to position [1326, 0]
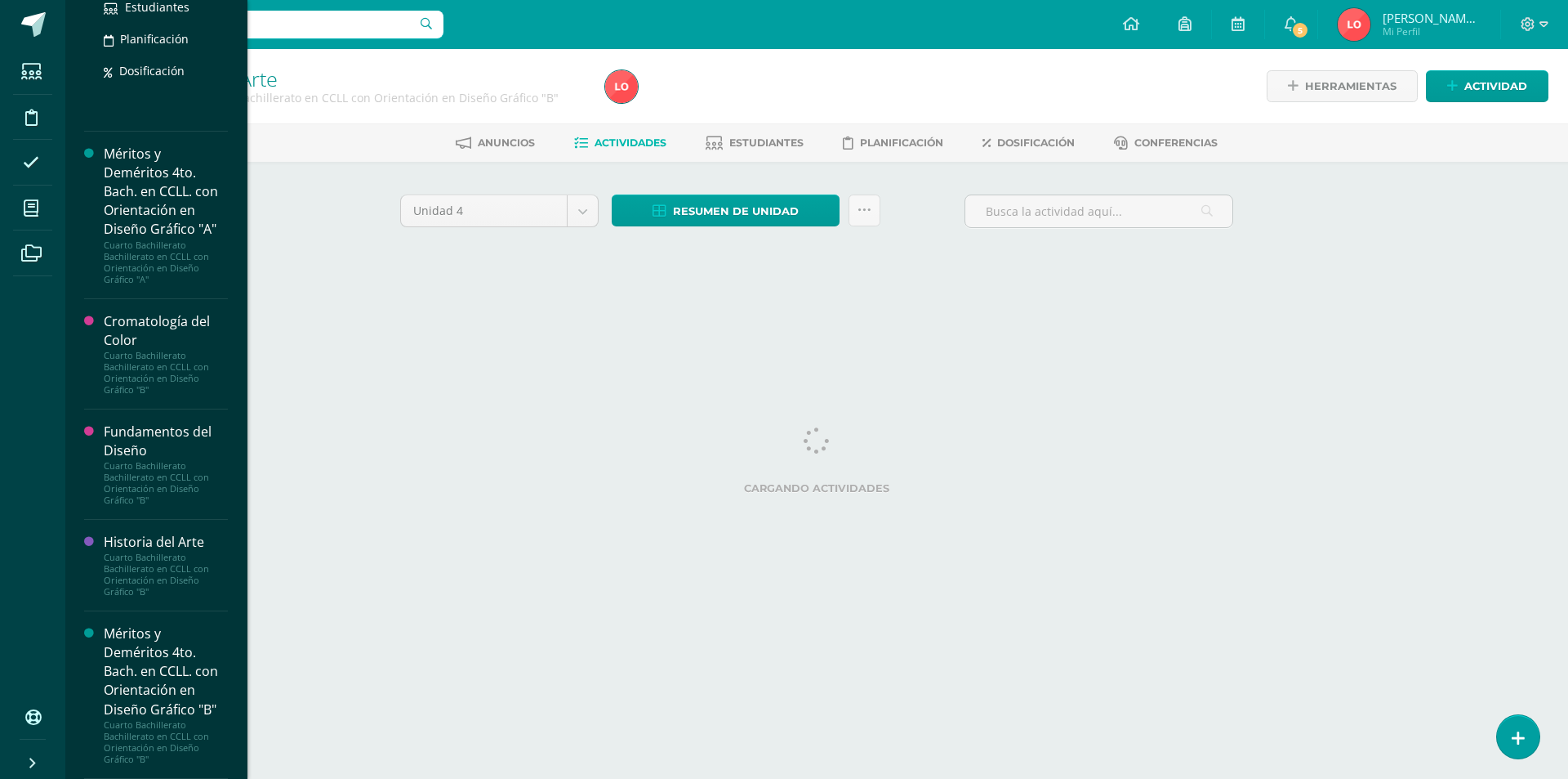
scroll to position [1464, 0]
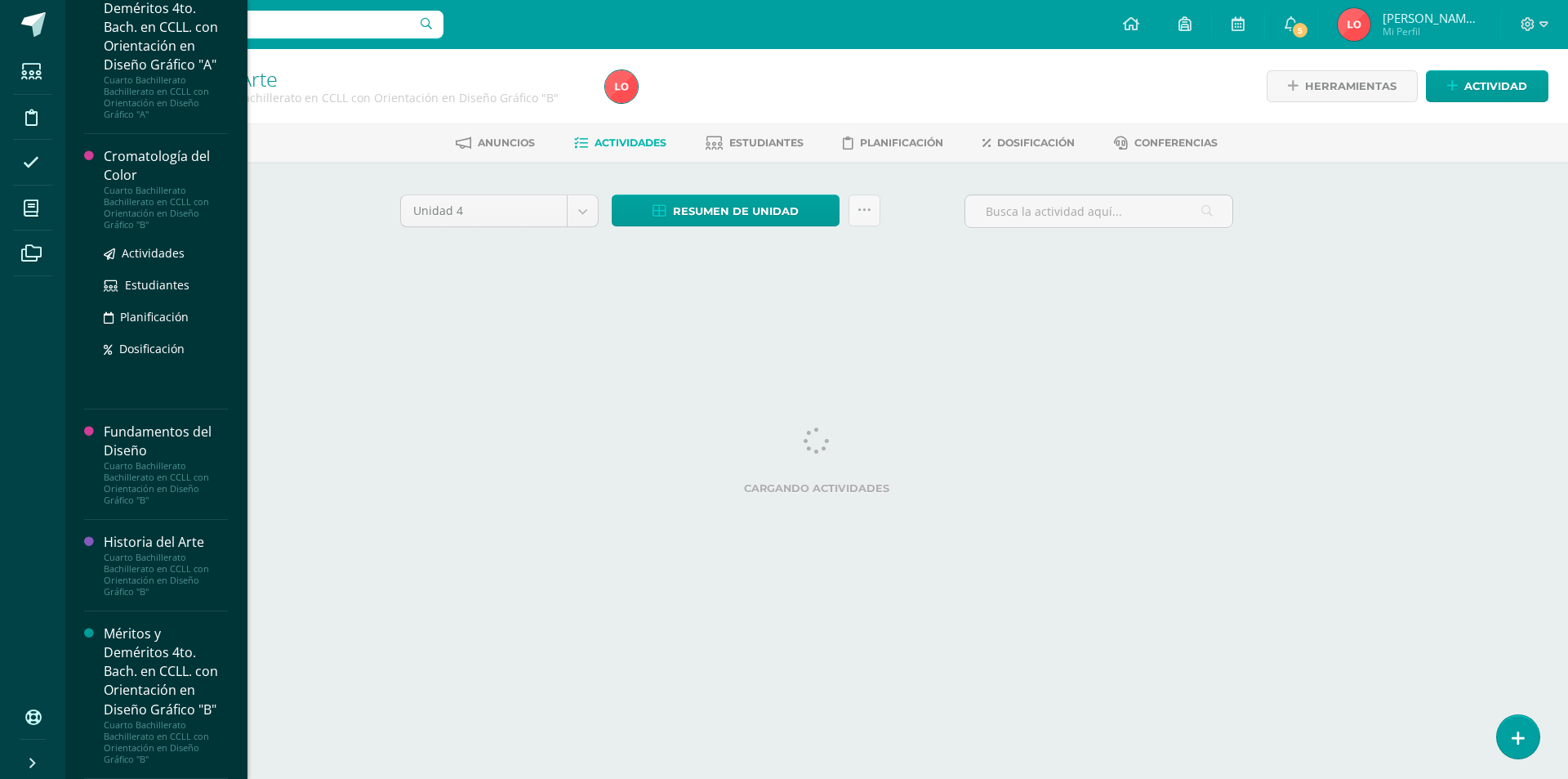
click at [135, 185] on div "Cromatología del Color" at bounding box center [166, 166] width 124 height 37
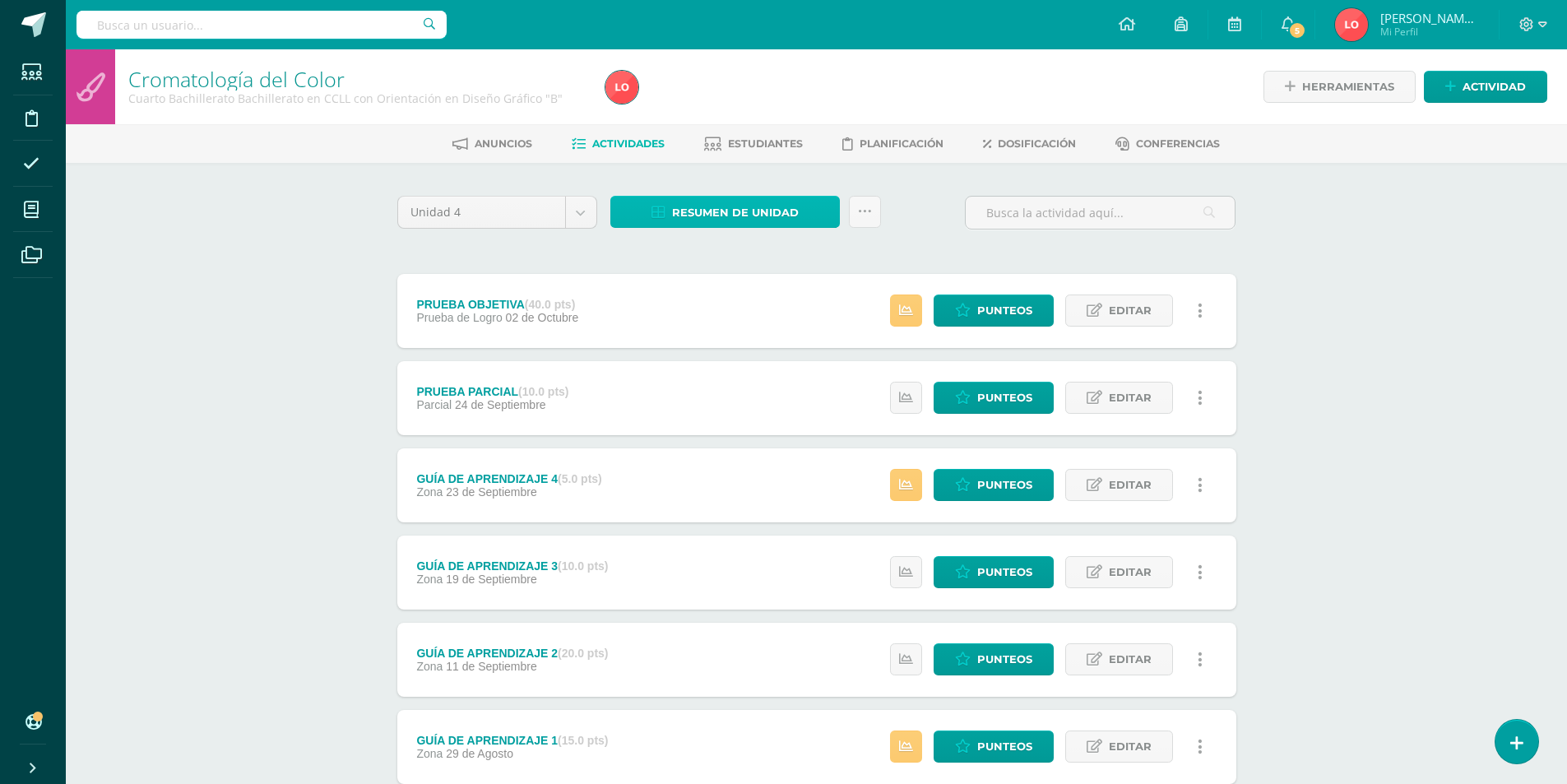
click at [706, 219] on span "Resumen de unidad" at bounding box center [735, 213] width 127 height 31
click at [706, 110] on link "Descargar como HTML" at bounding box center [725, 106] width 175 height 26
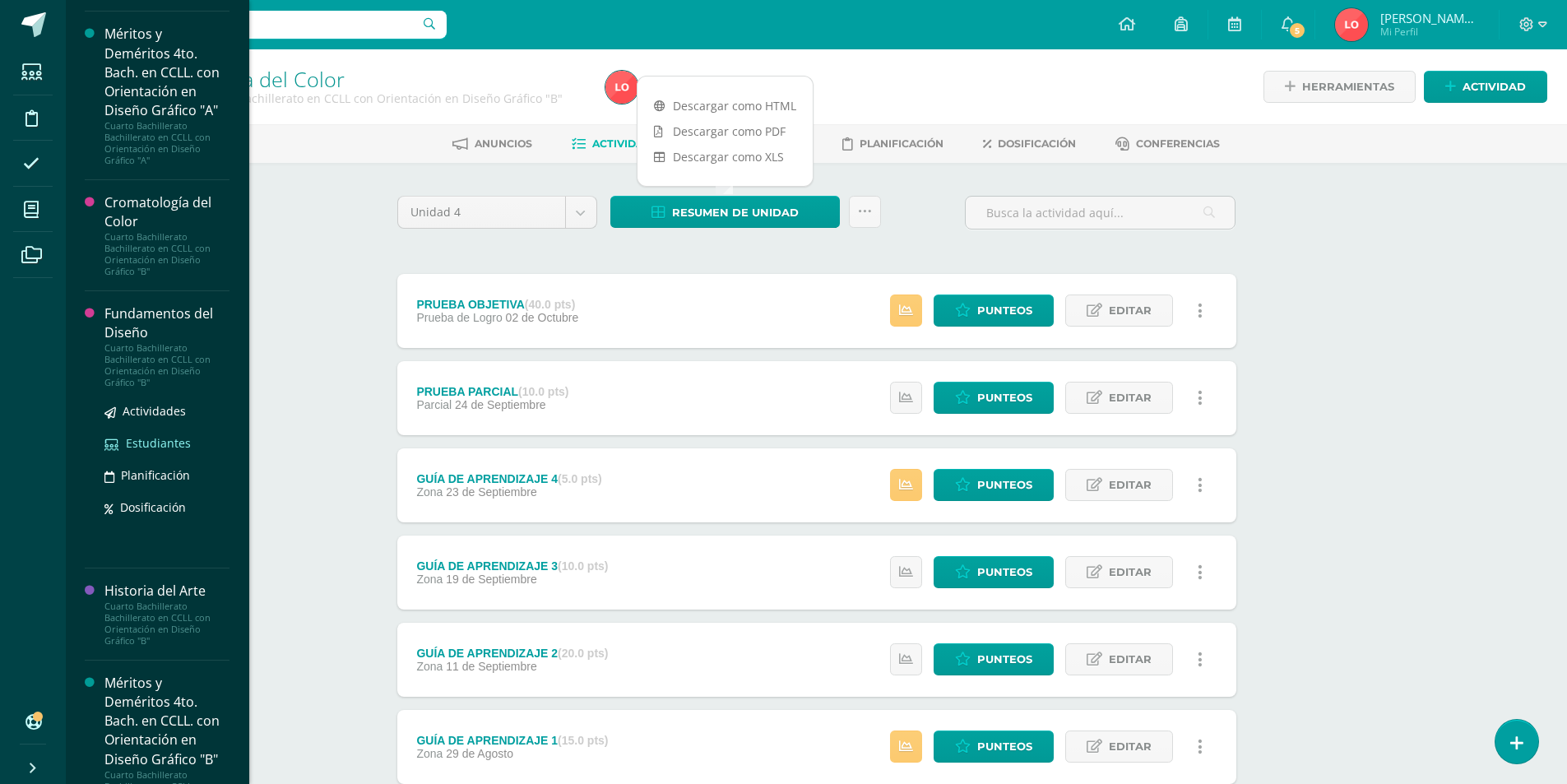
scroll to position [1488, 0]
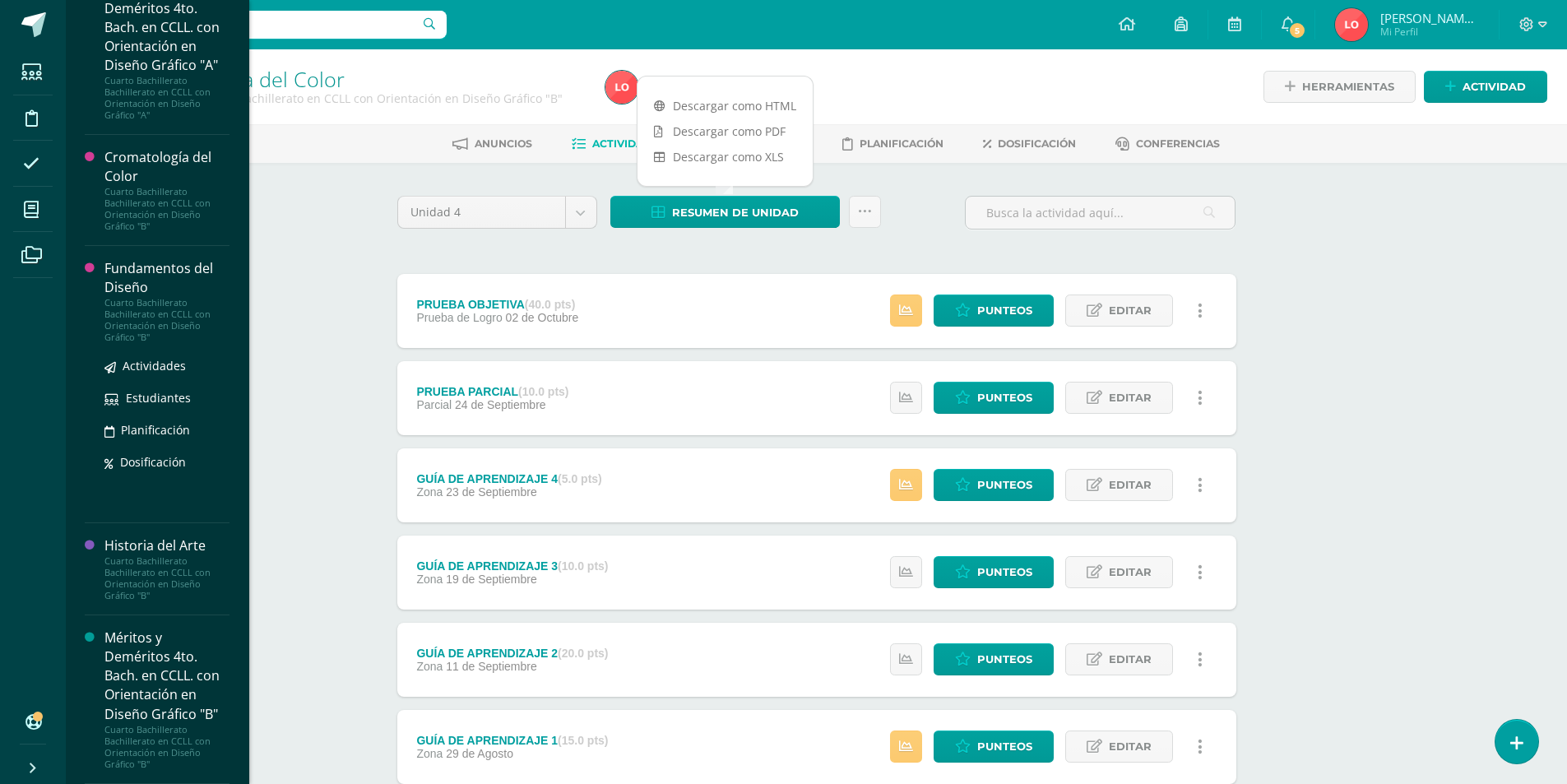
click at [135, 279] on div "Fundamentos del Diseño" at bounding box center [167, 278] width 125 height 38
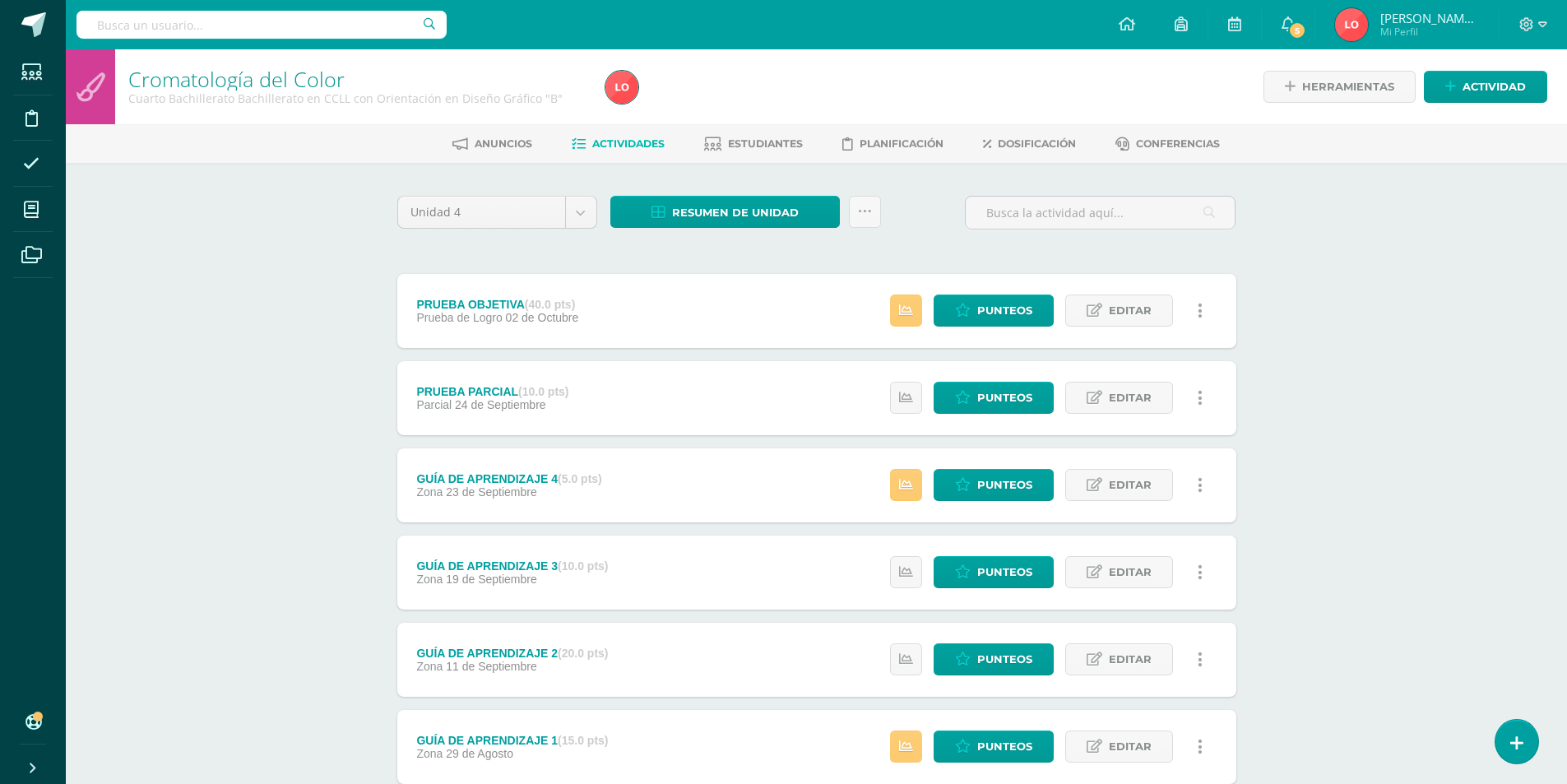
scroll to position [1326, 0]
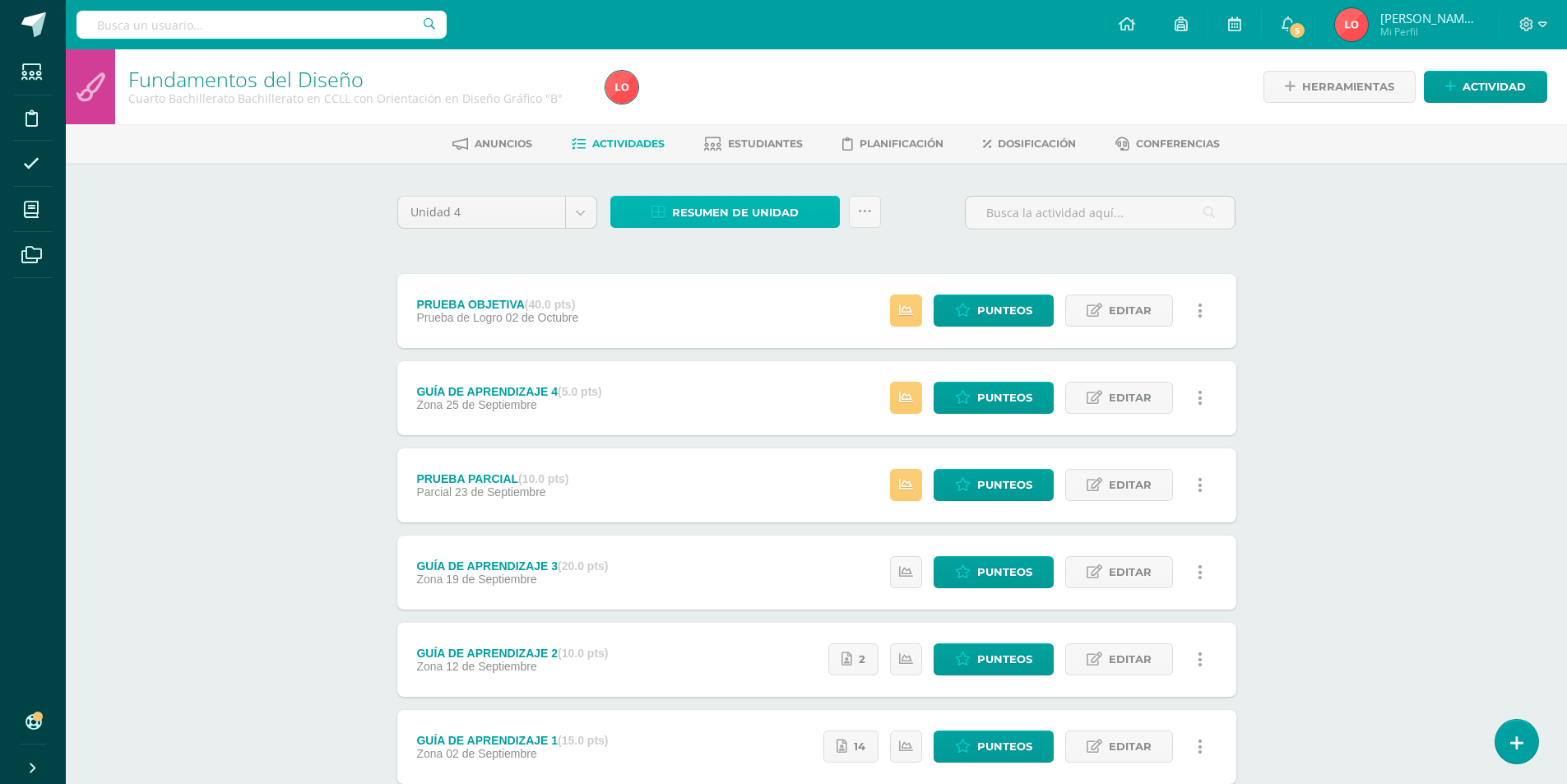
click at [739, 211] on span "Resumen de unidad" at bounding box center [735, 213] width 127 height 31
click at [727, 110] on link "Descargar como HTML" at bounding box center [725, 106] width 175 height 26
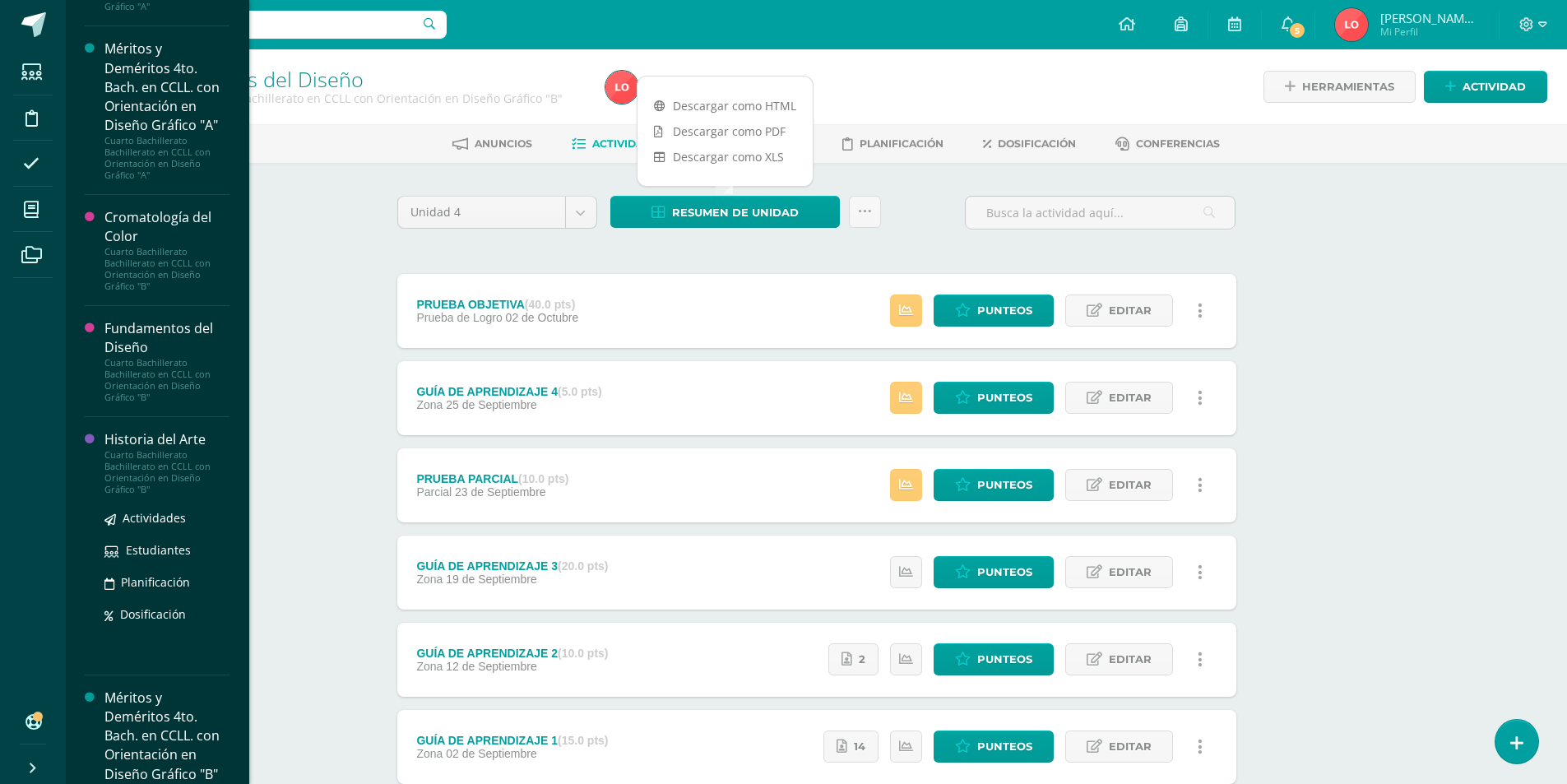
scroll to position [1464, 0]
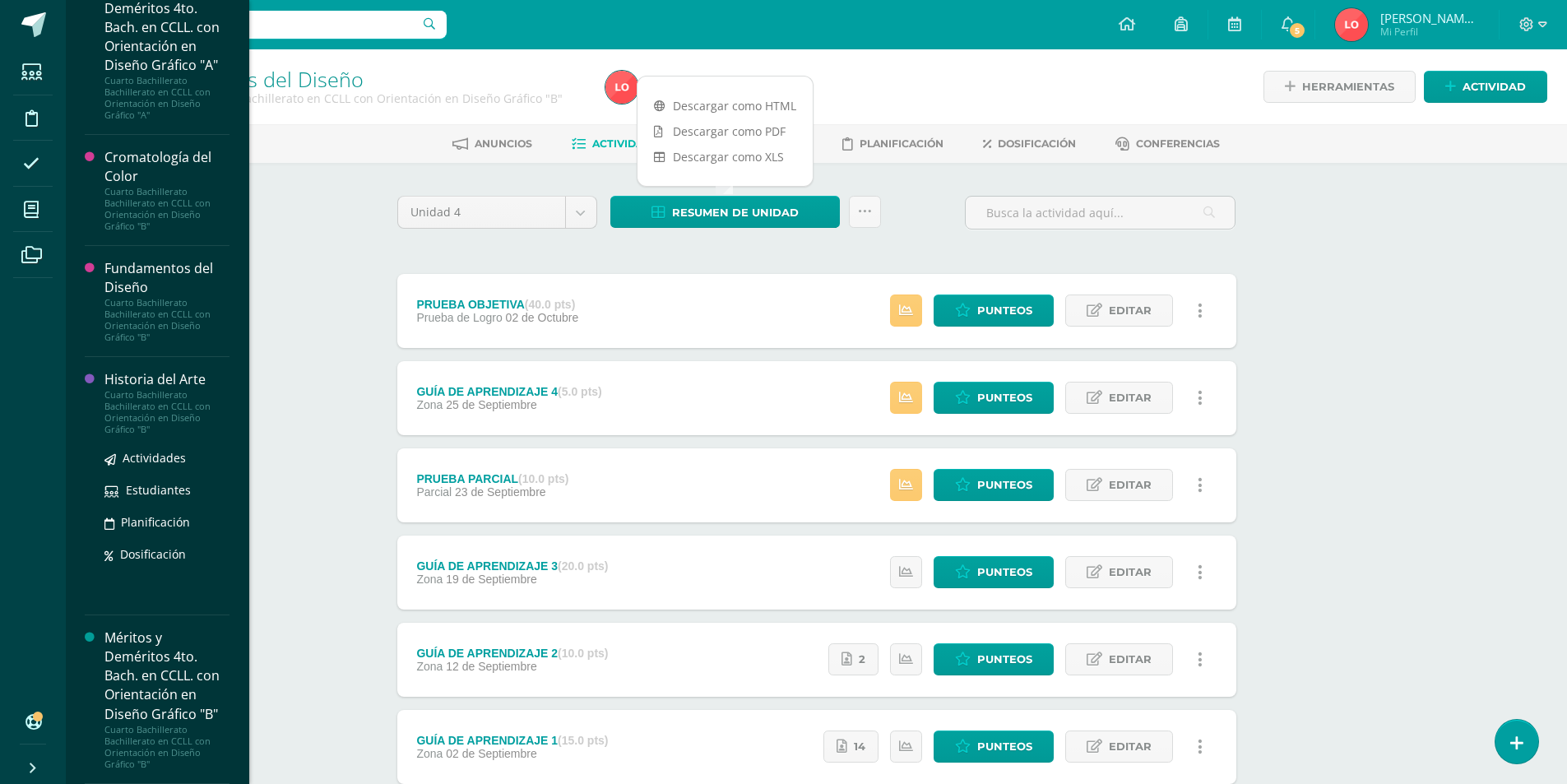
click at [105, 389] on div "Historia del Arte" at bounding box center [167, 379] width 125 height 19
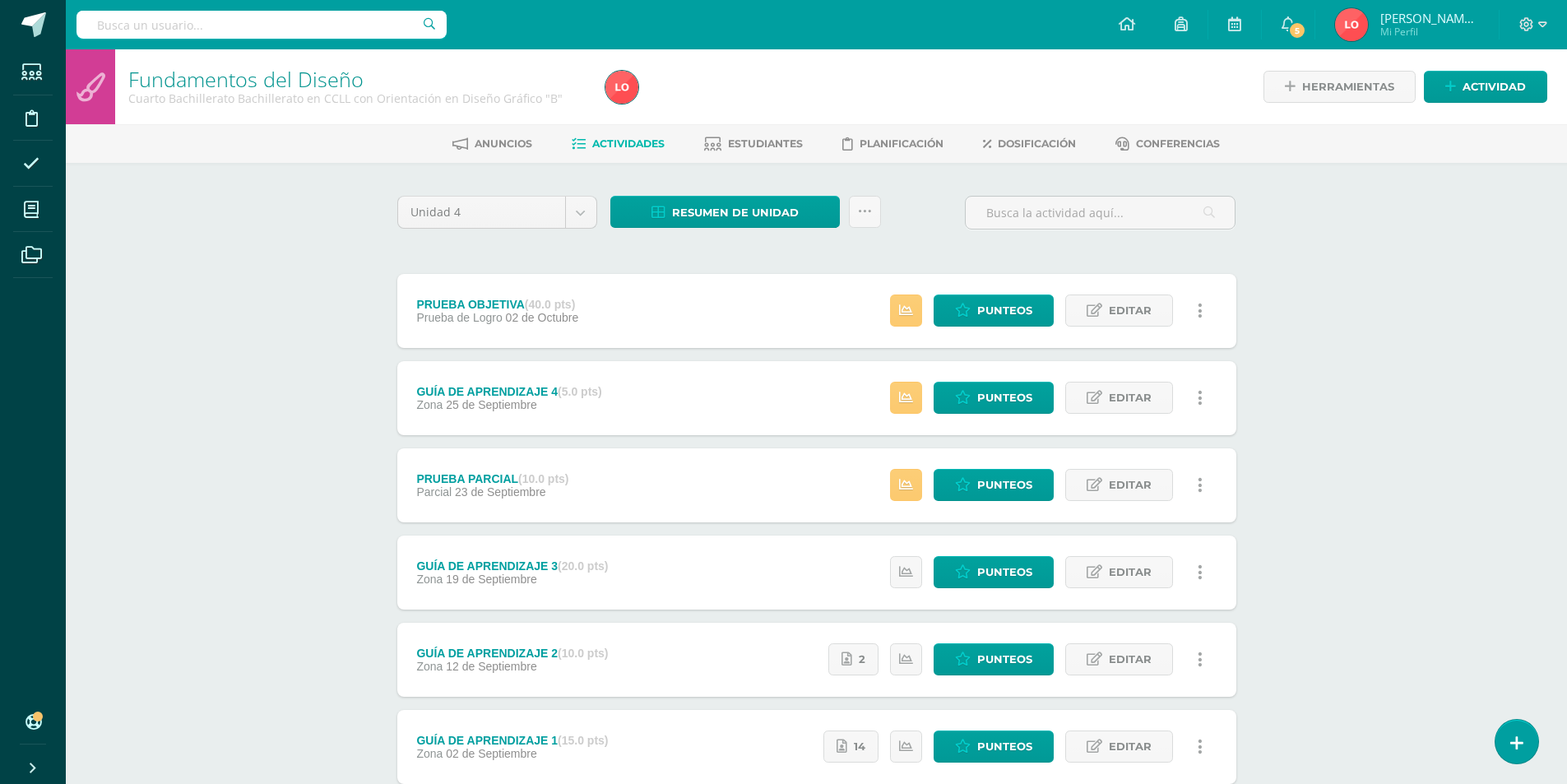
scroll to position [1326, 0]
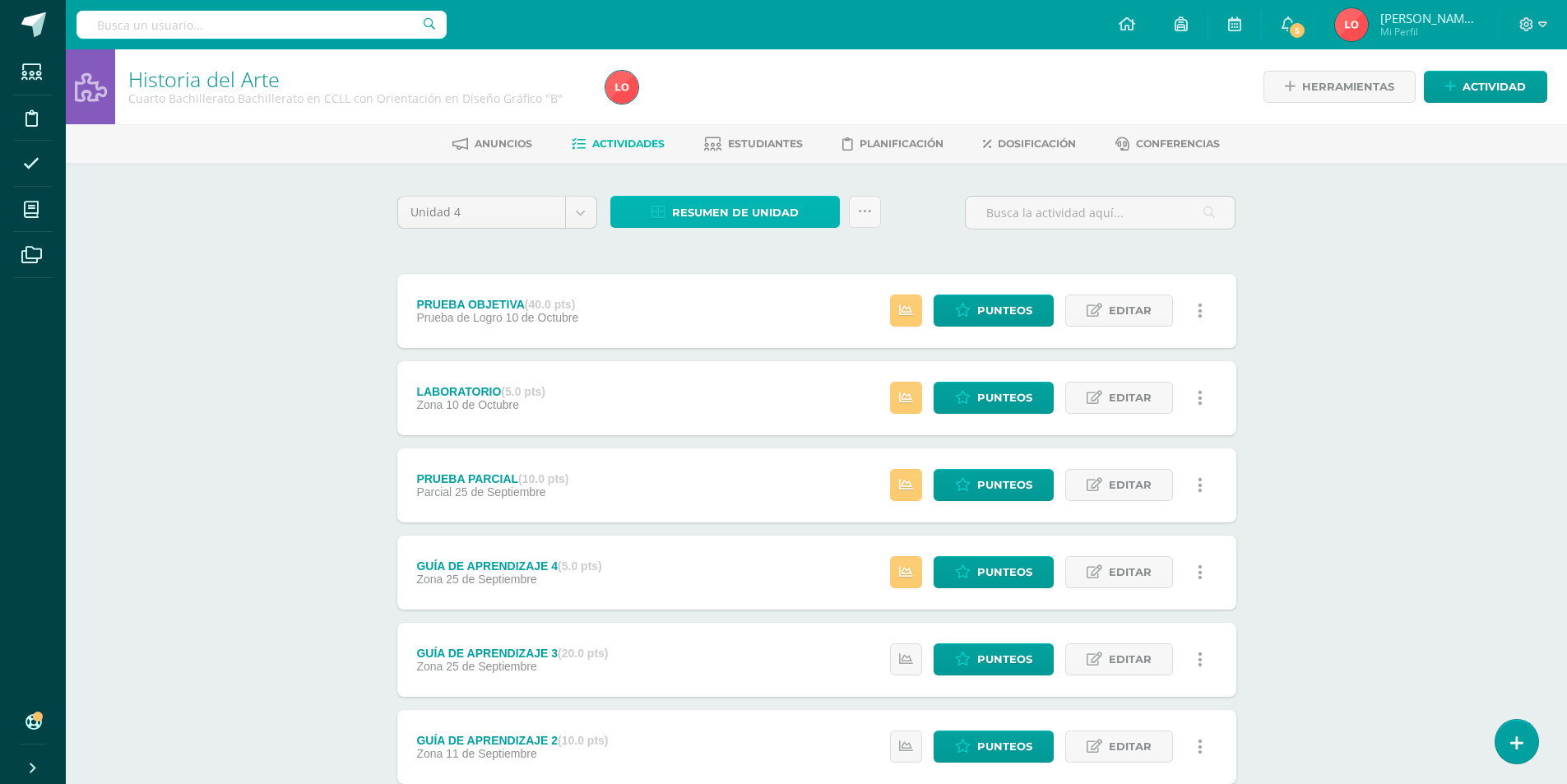
click at [732, 210] on span "Resumen de unidad" at bounding box center [735, 213] width 127 height 31
click at [728, 110] on link "Descargar como HTML" at bounding box center [725, 106] width 175 height 26
